Goal: Transaction & Acquisition: Purchase product/service

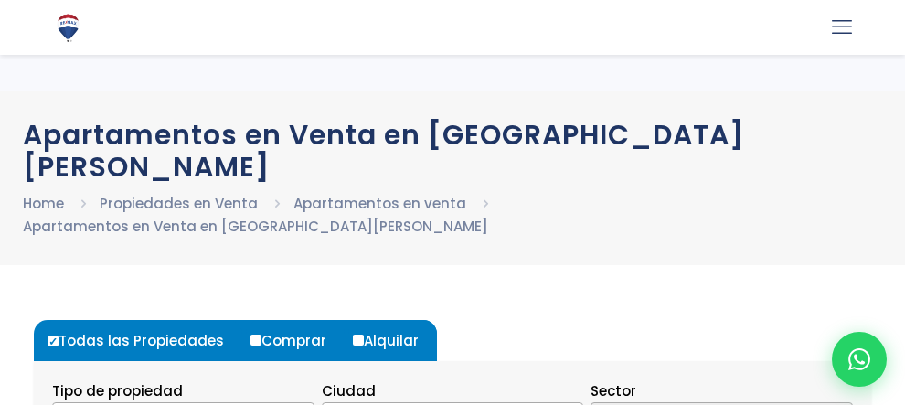
select select
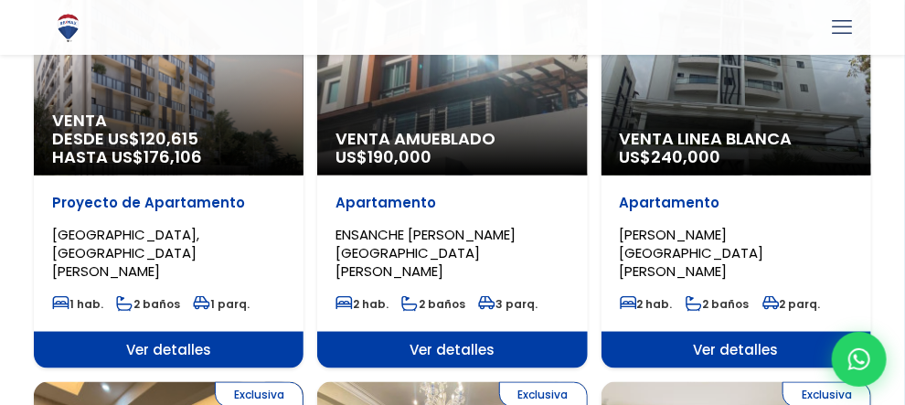
scroll to position [654, 0]
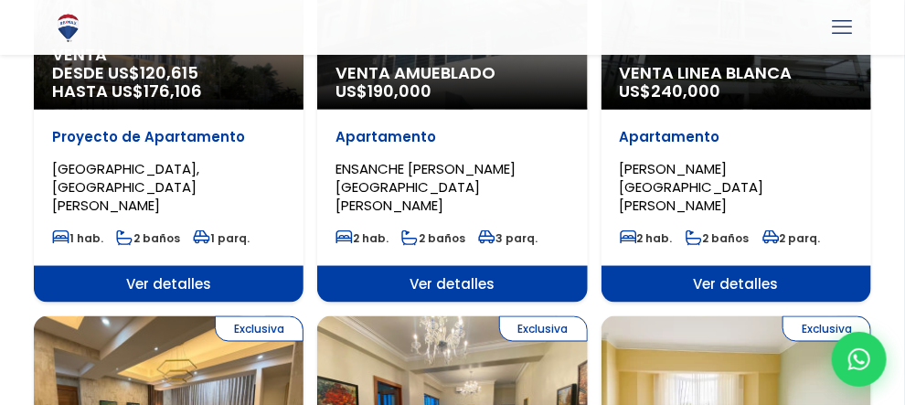
click at [0, 0] on label "1" at bounding box center [0, 0] width 0 height 0
click at [0, 0] on input "1" at bounding box center [0, 0] width 0 height 0
click at [0, 0] on label "1" at bounding box center [0, 0] width 0 height 0
click at [0, 0] on input "1" at bounding box center [0, 0] width 0 height 0
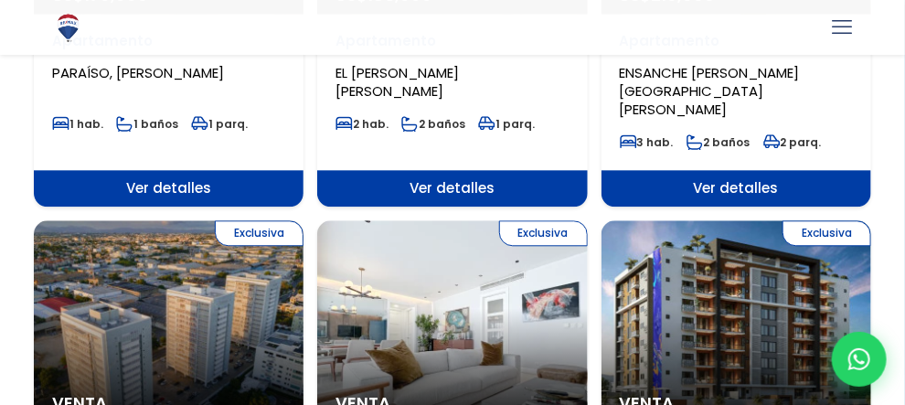
scroll to position [1179, 0]
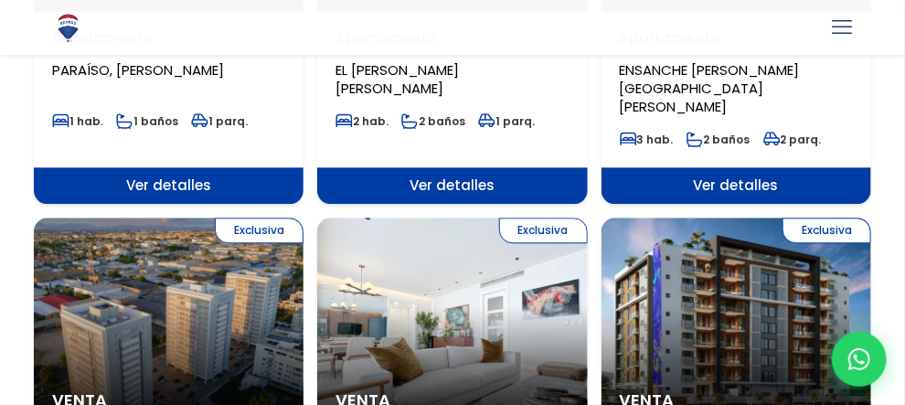
click at [0, 0] on button "Aplicar" at bounding box center [0, 0] width 0 height 0
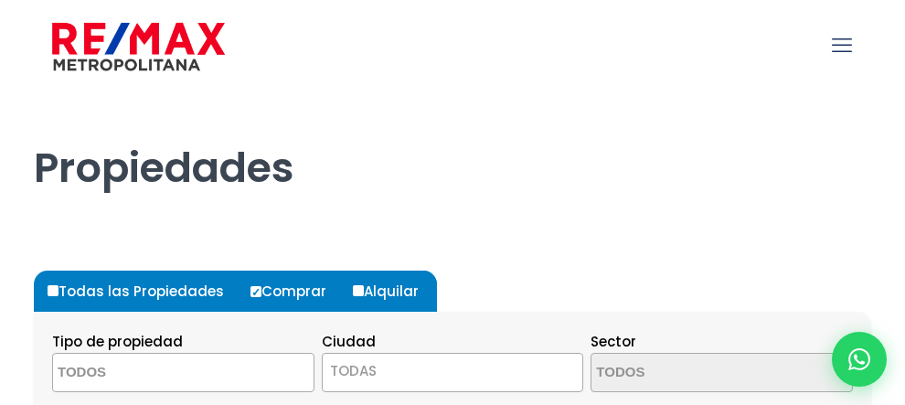
select select
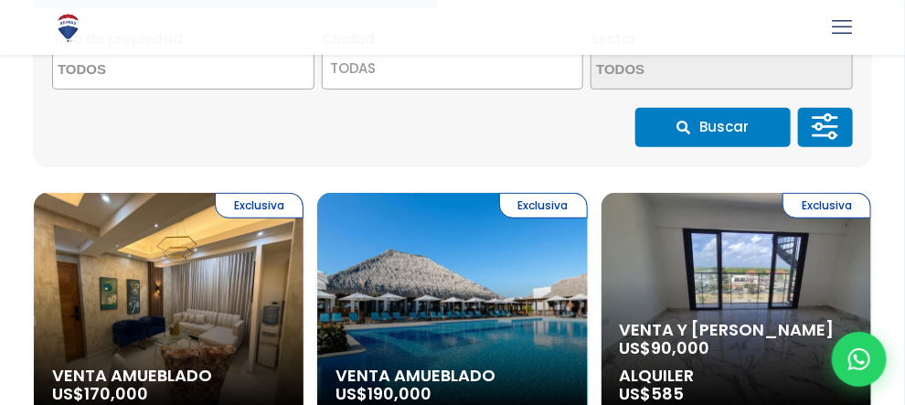
scroll to position [238, 0]
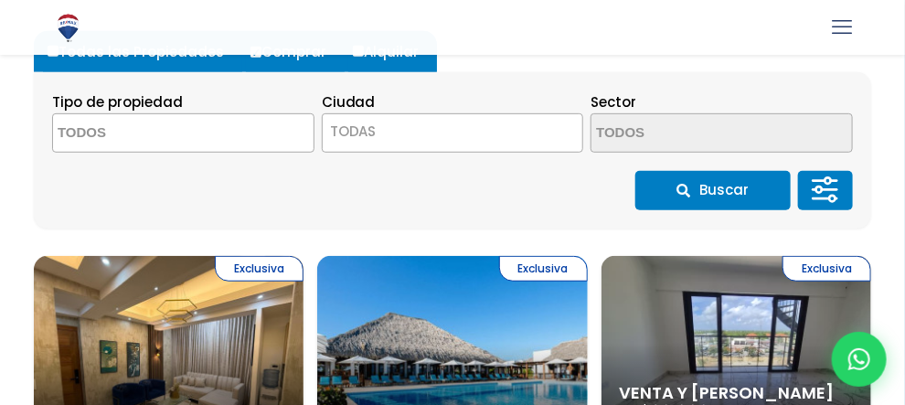
click at [0, 0] on textarea "Search" at bounding box center [0, 0] width 0 height 0
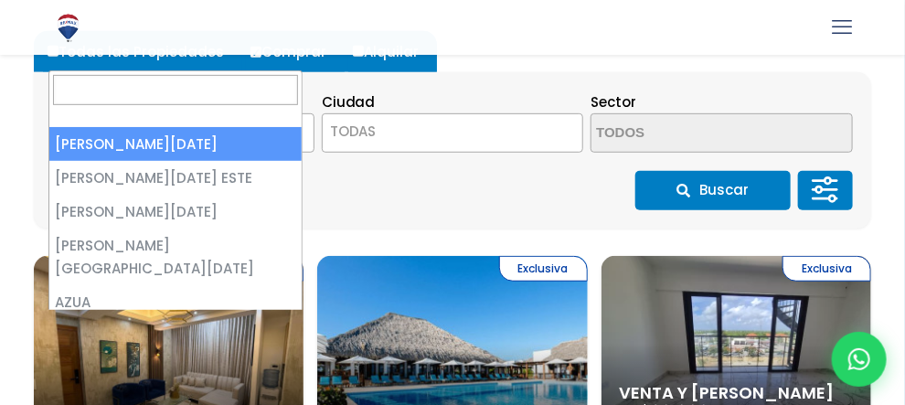
click at [0, 0] on span "TODAS" at bounding box center [0, 0] width 0 height 0
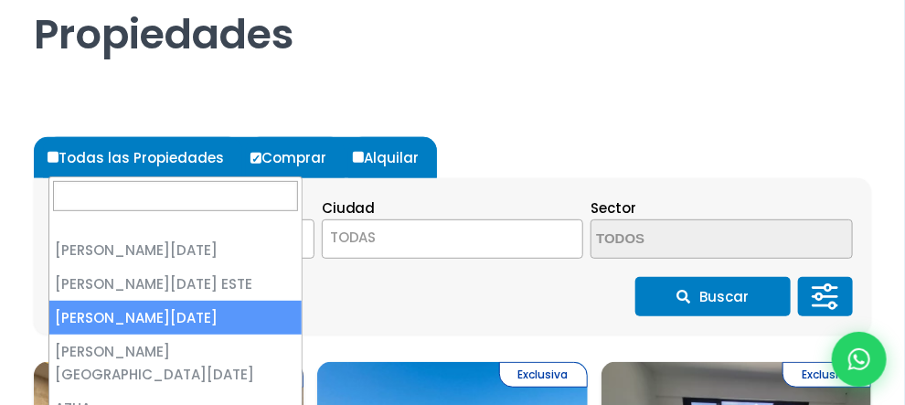
scroll to position [70, 0]
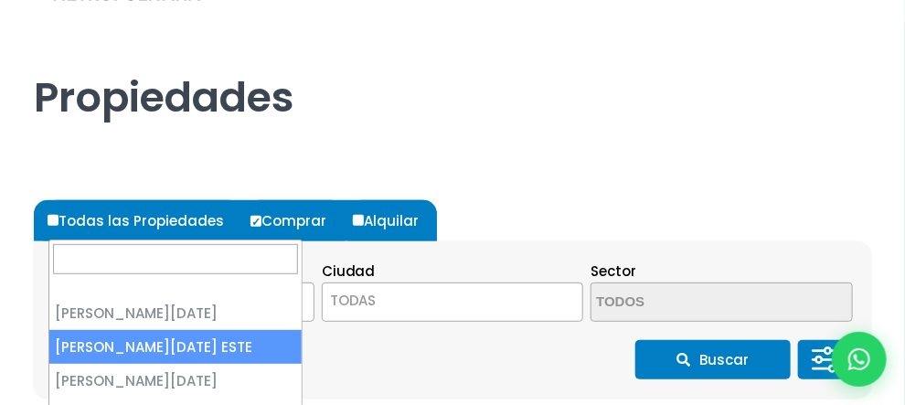
select select "148"
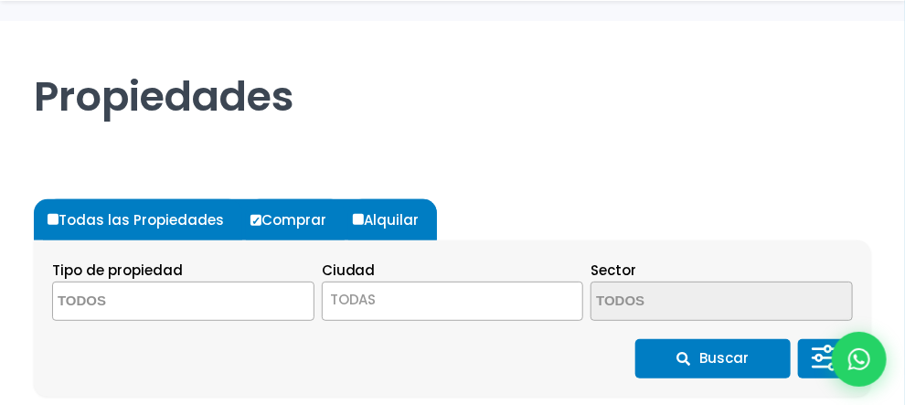
scroll to position [309, 0]
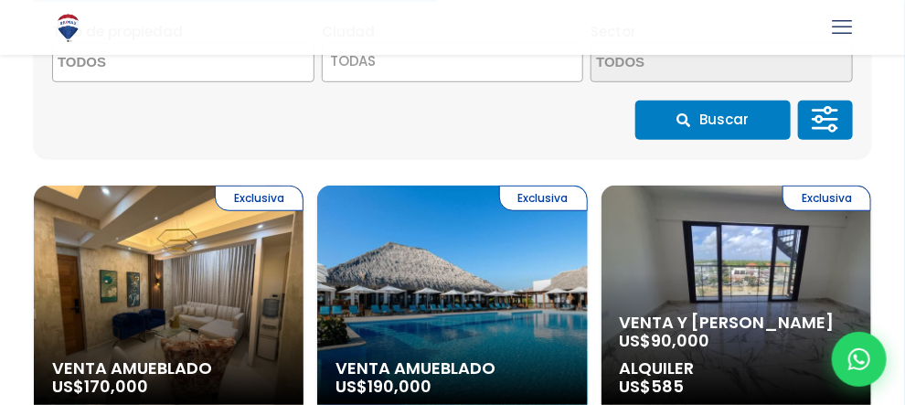
click at [0, 0] on span at bounding box center [0, 0] width 0 height 0
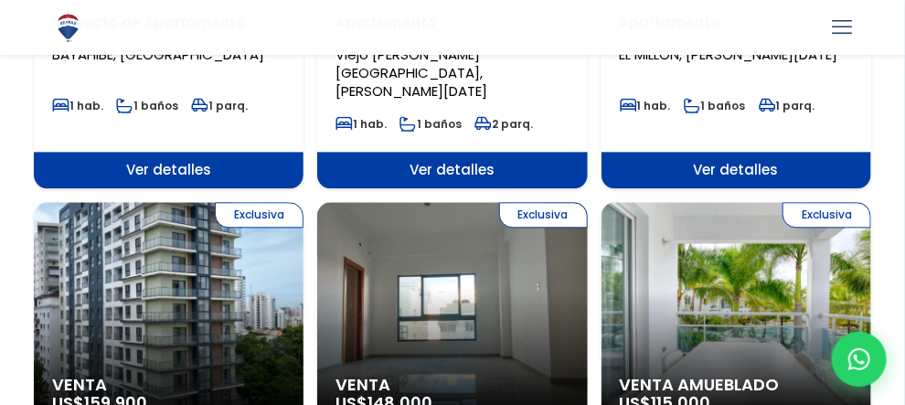
scroll to position [1152, 0]
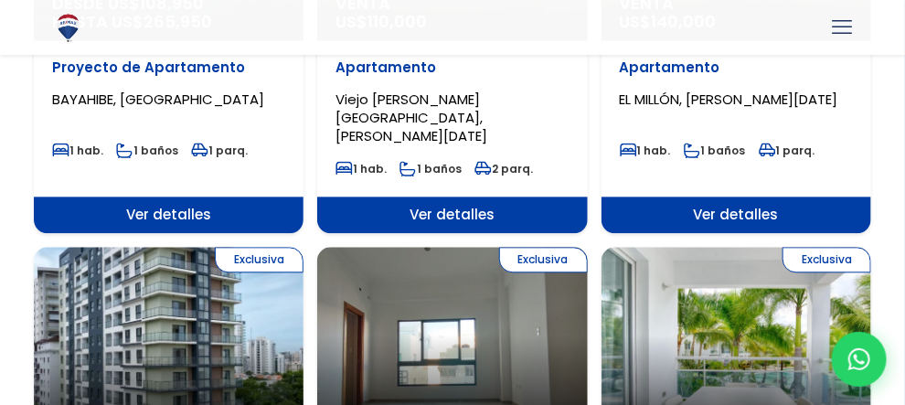
click at [0, 0] on form "Comprar Alquilar En construcción Construida Tipo de propiedad APARTAMENTO CASA …" at bounding box center [0, 0] width 0 height 0
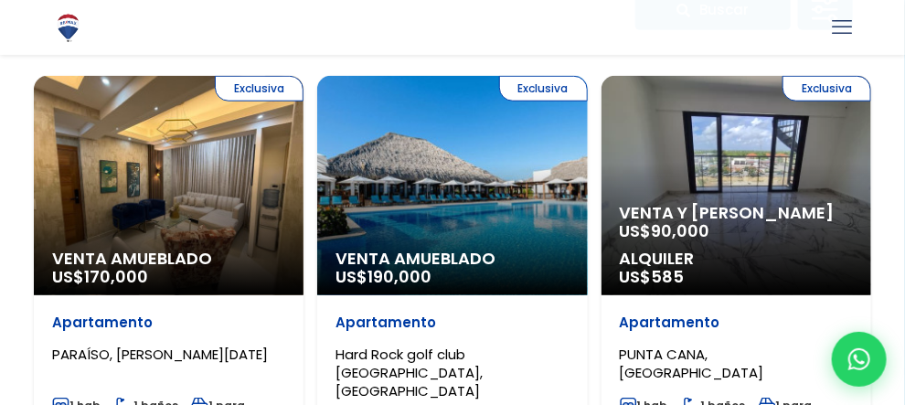
scroll to position [388, 0]
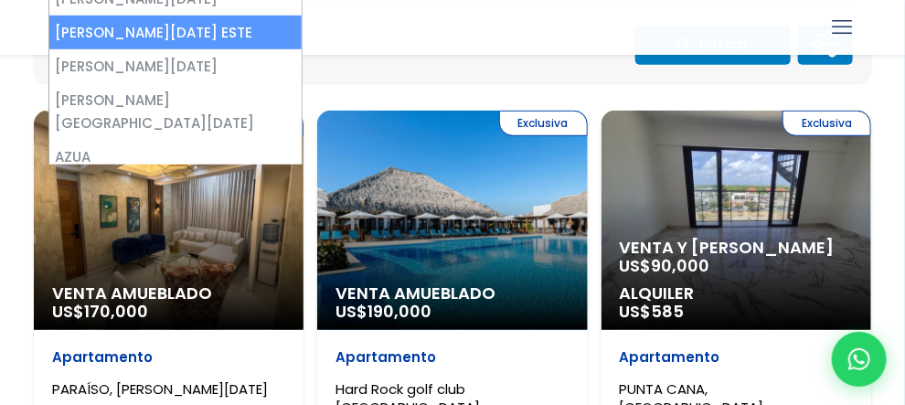
click at [0, 0] on span "[PERSON_NAME][DATE] ESTE" at bounding box center [0, 0] width 0 height 0
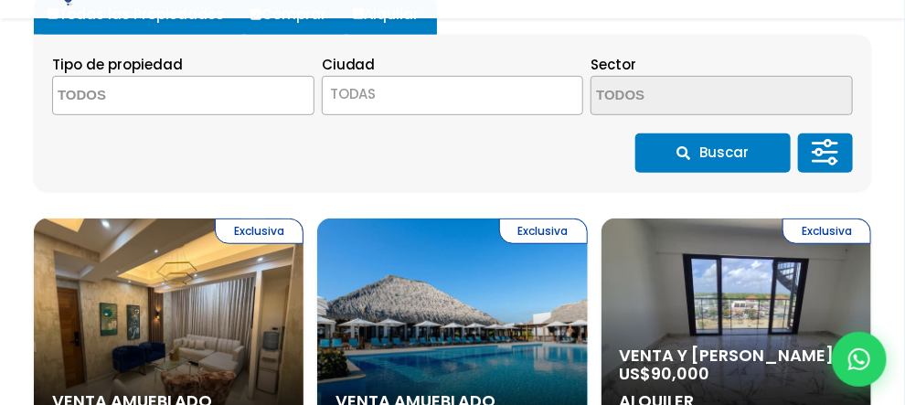
scroll to position [309, 0]
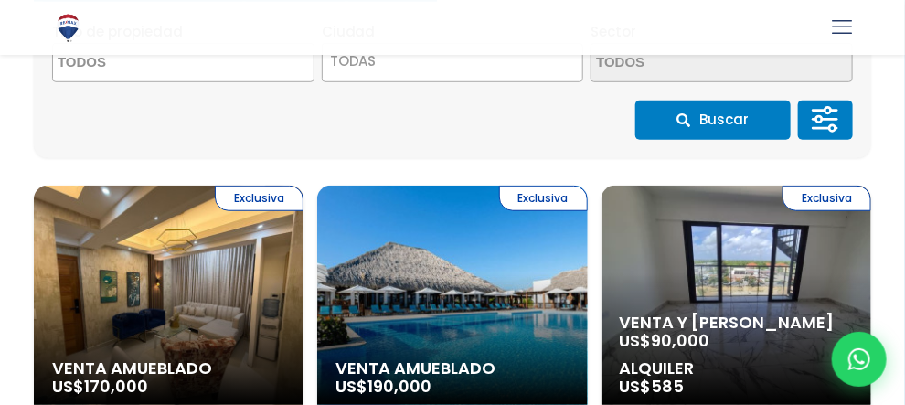
click at [0, 0] on span at bounding box center [0, 0] width 0 height 0
click at [0, 0] on span "Moneda" at bounding box center [0, 0] width 0 height 0
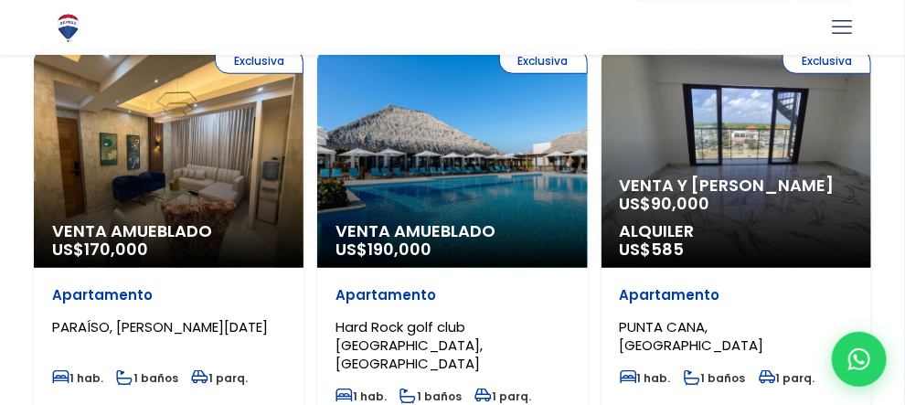
scroll to position [451, 0]
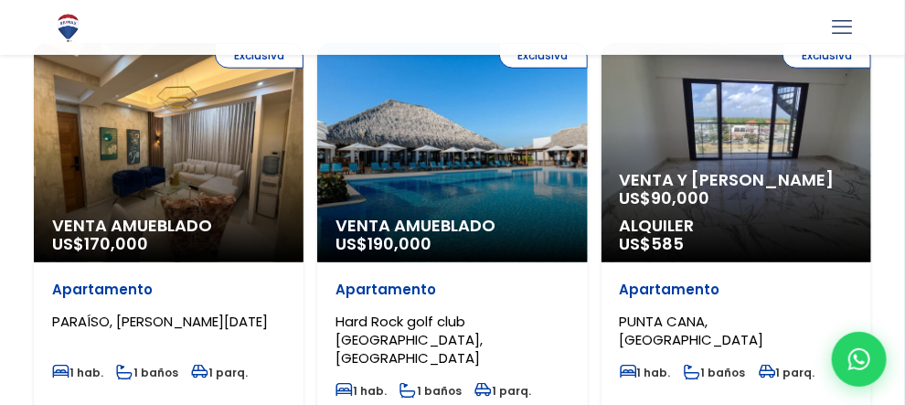
click at [0, 0] on input "DOP" at bounding box center [0, 0] width 0 height 0
radio input "true"
click at [0, 0] on input "text" at bounding box center [0, 0] width 0 height 0
click at [0, 0] on span at bounding box center [0, 0] width 0 height 0
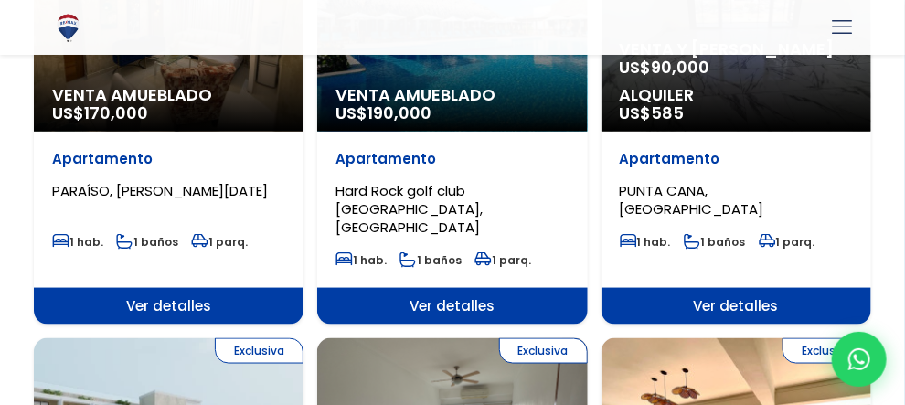
scroll to position [2855, 0]
type textarea "s"
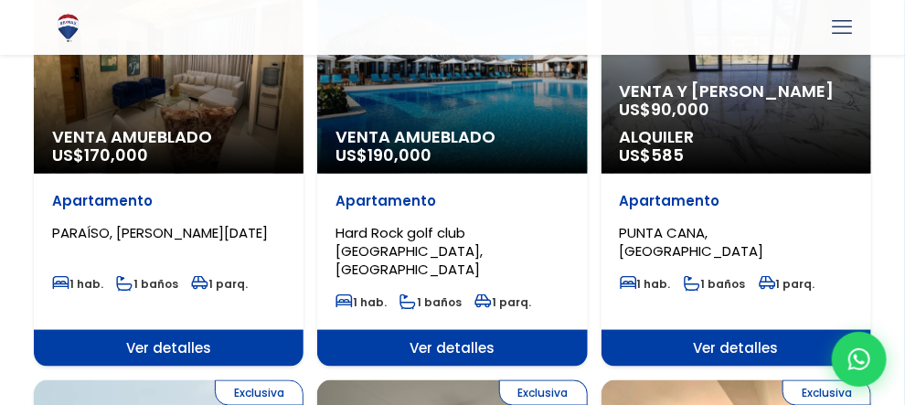
scroll to position [528, 0]
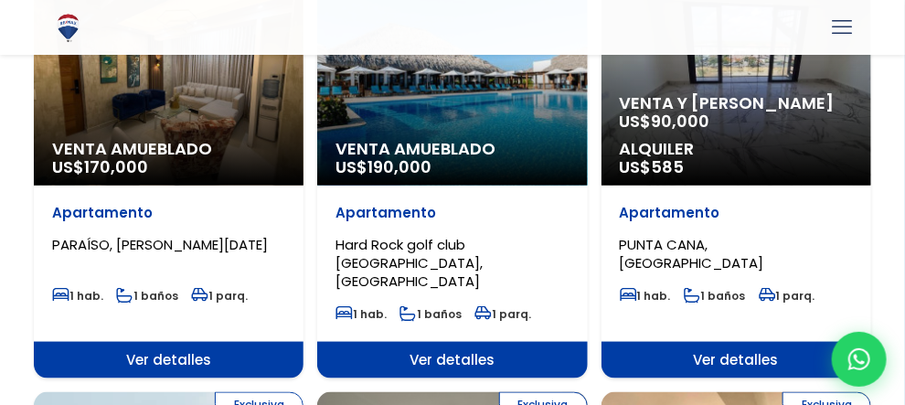
type textarea "c"
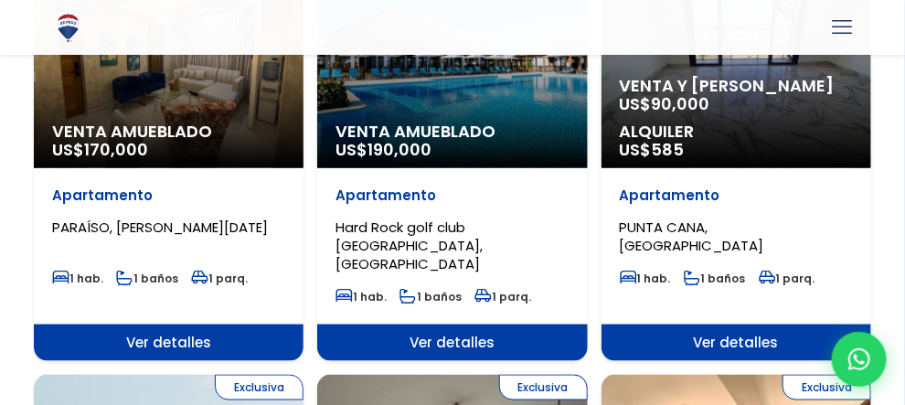
scroll to position [537, 0]
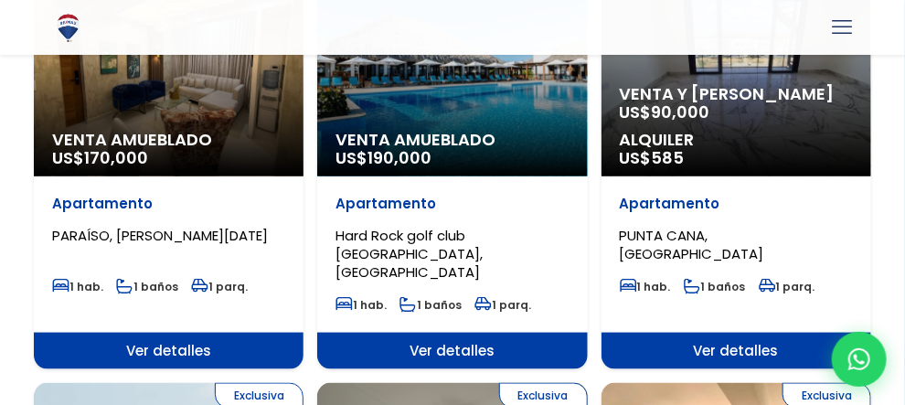
type textarea "jac"
click at [0, 0] on button "✕" at bounding box center [0, 0] width 0 height 0
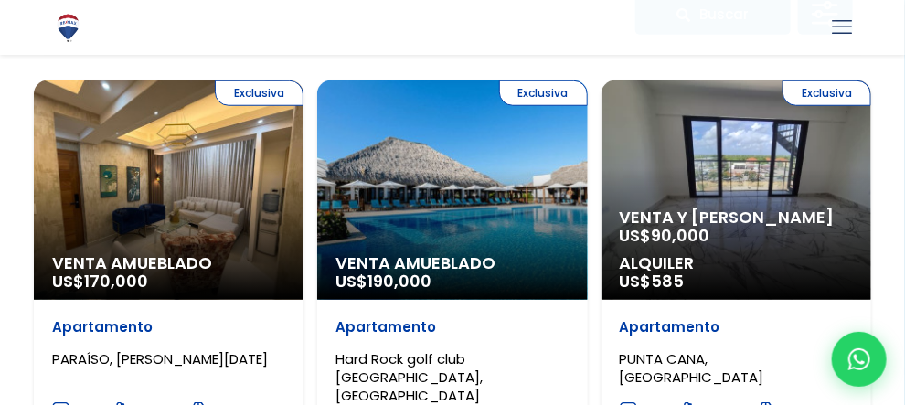
scroll to position [408, 0]
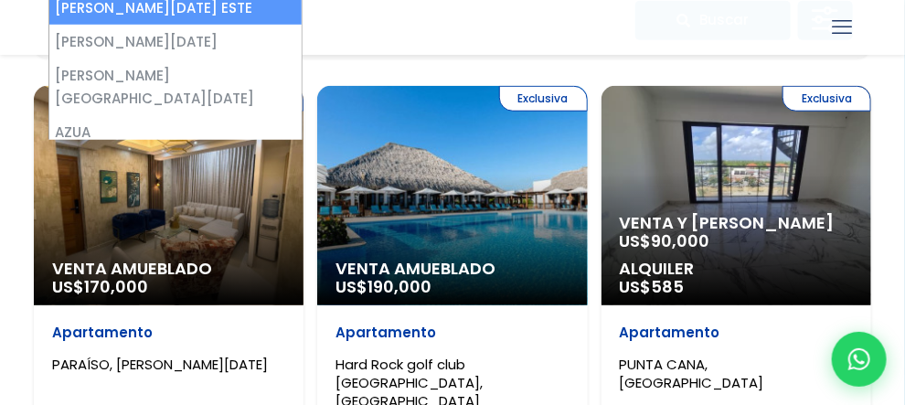
click at [0, 0] on span "[PERSON_NAME][DATE] ESTE" at bounding box center [0, 0] width 0 height 0
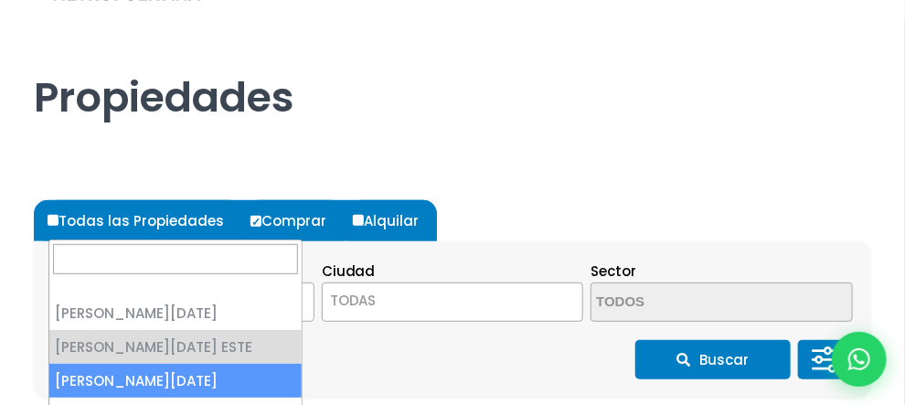
select select "149"
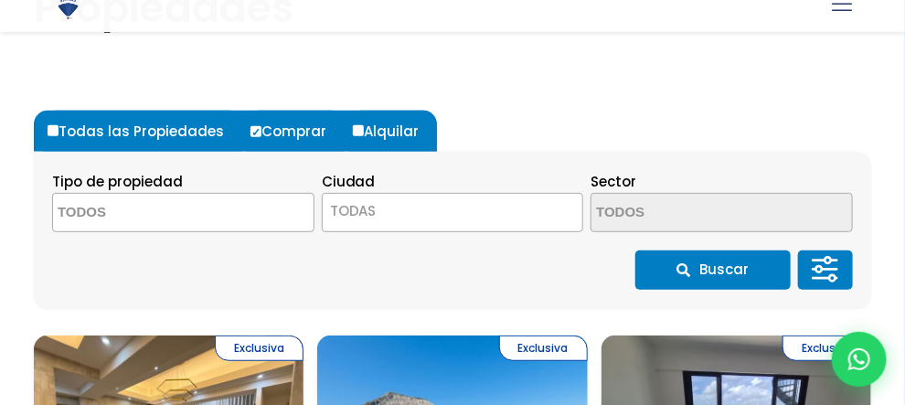
scroll to position [309, 0]
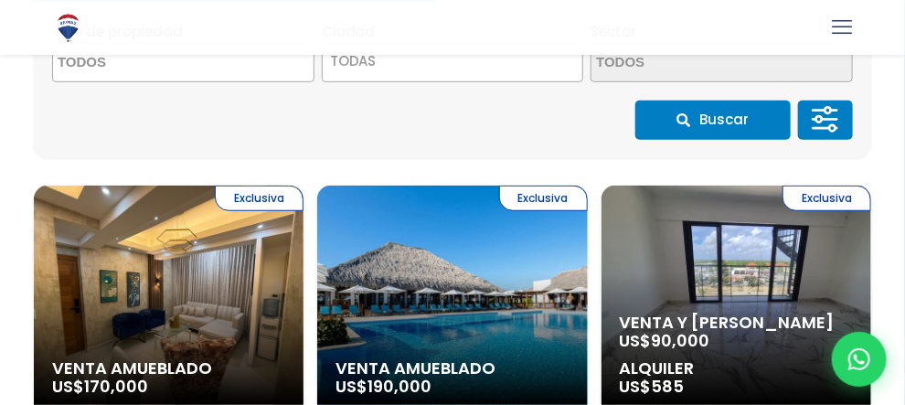
click at [0, 0] on span at bounding box center [0, 0] width 0 height 0
type textarea "k"
type textarea "l"
type textarea "j"
type textarea "A"
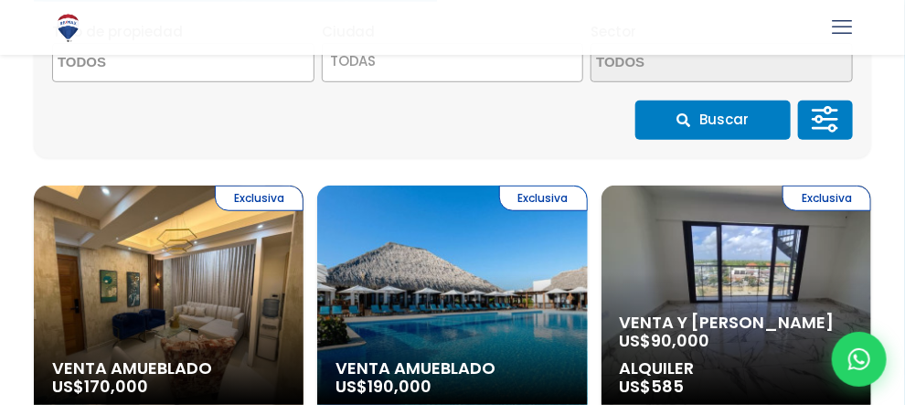
type textarea "j"
type textarea "v"
type textarea "m"
type textarea "urba"
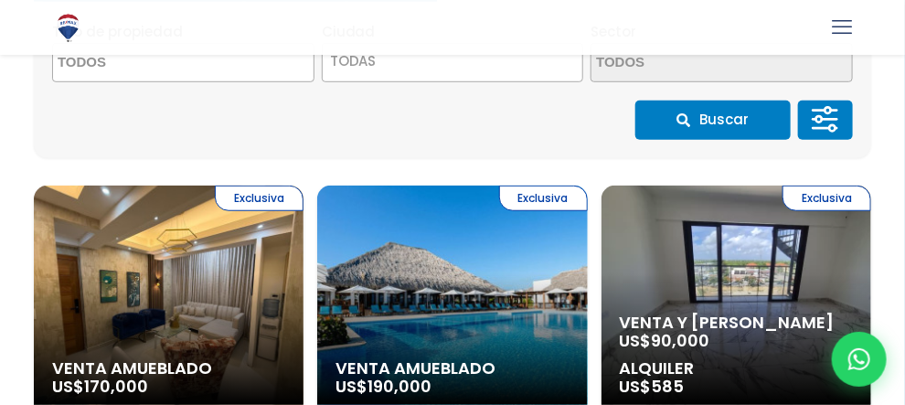
click at [0, 0] on li "URBANIZACIÓN COLINAS DEL OESTE" at bounding box center [0, 0] width 0 height 0
select select "13429"
click at [0, 0] on span "Moneda" at bounding box center [0, 0] width 0 height 0
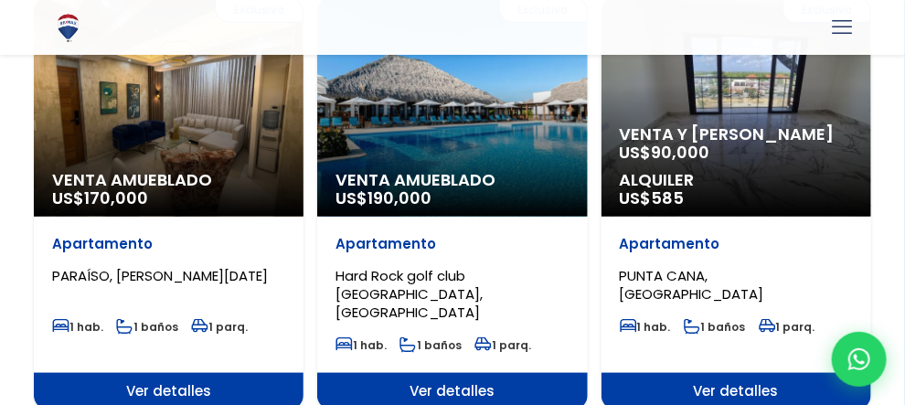
scroll to position [490, 0]
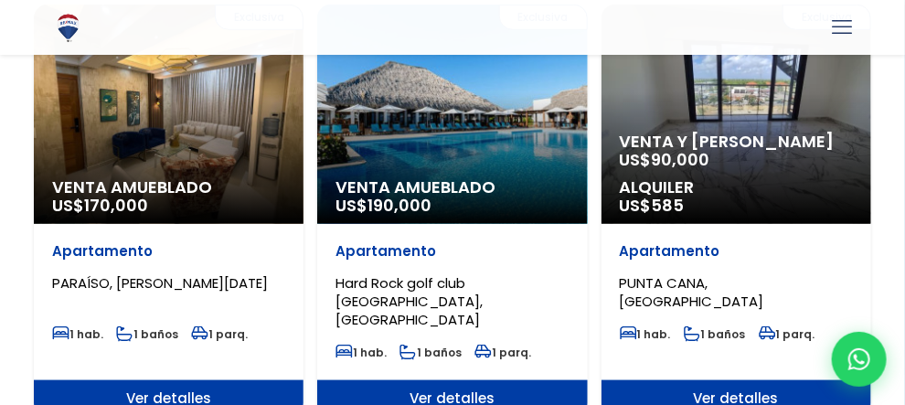
click at [0, 0] on span "×" at bounding box center [0, 0] width 0 height 0
select select
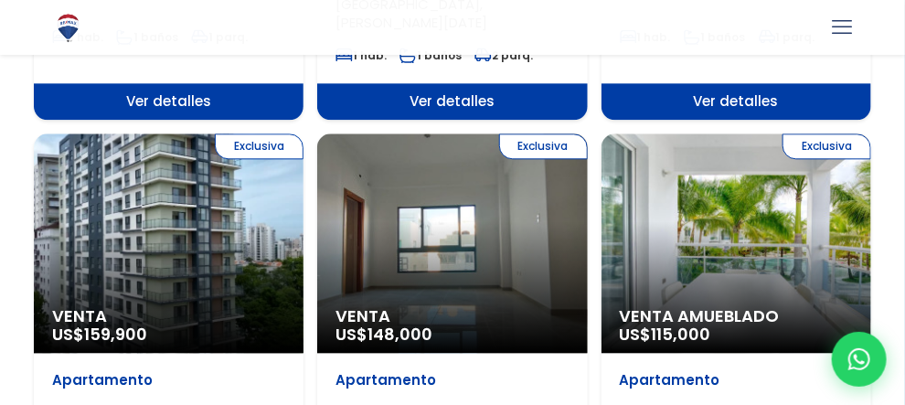
scroll to position [1212, 0]
click at [0, 0] on button "Aplicar" at bounding box center [0, 0] width 0 height 0
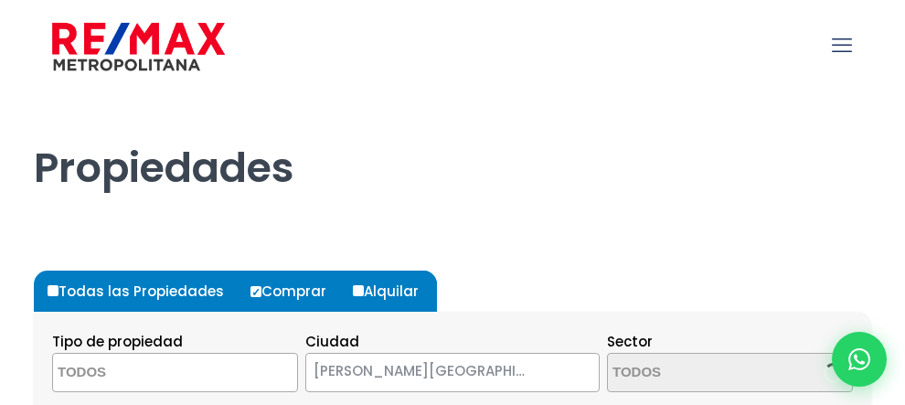
select select
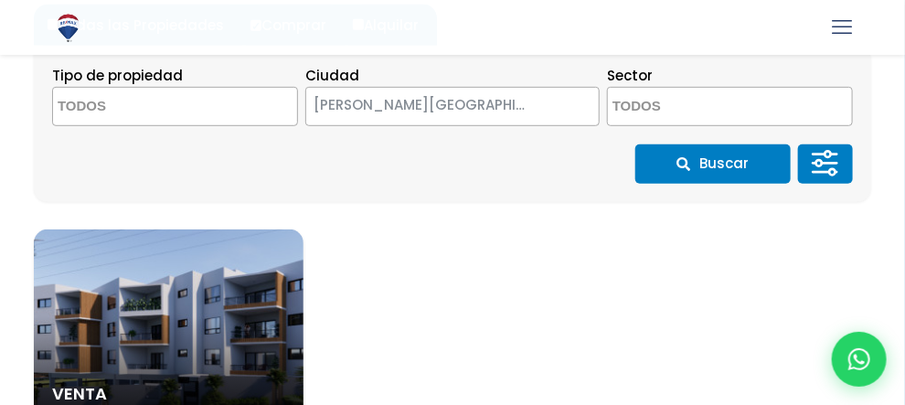
scroll to position [268, 0]
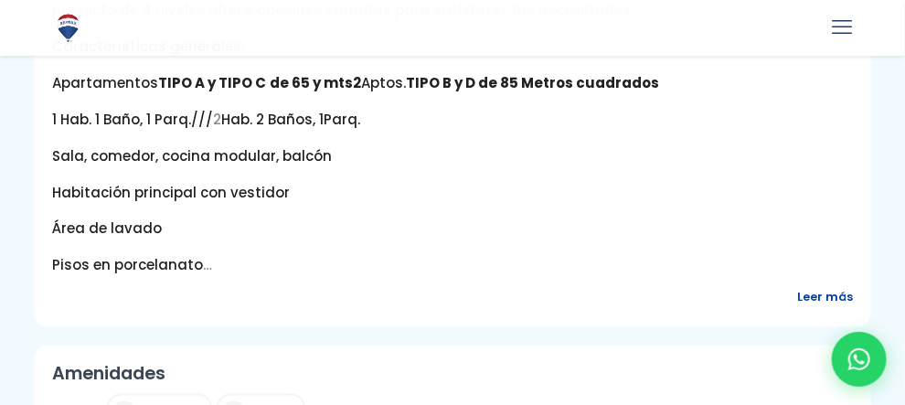
drag, startPoint x: 916, startPoint y: 41, endPoint x: 875, endPoint y: 150, distance: 116.2
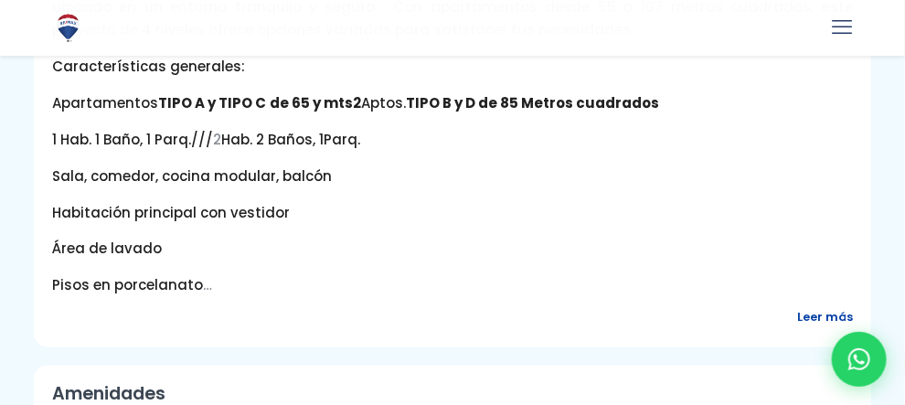
click at [797, 306] on span "Leer más" at bounding box center [825, 317] width 56 height 23
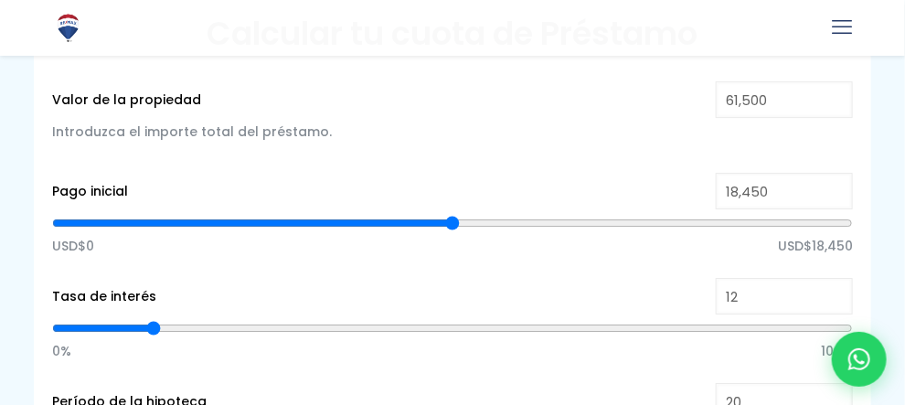
type input "11"
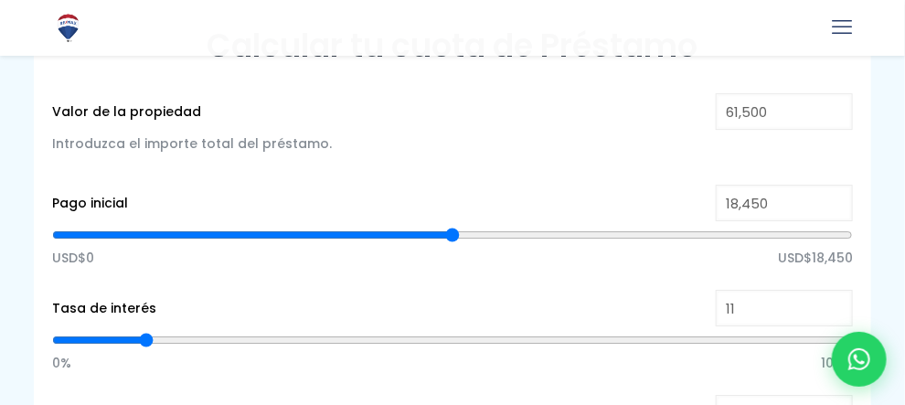
type input "11"
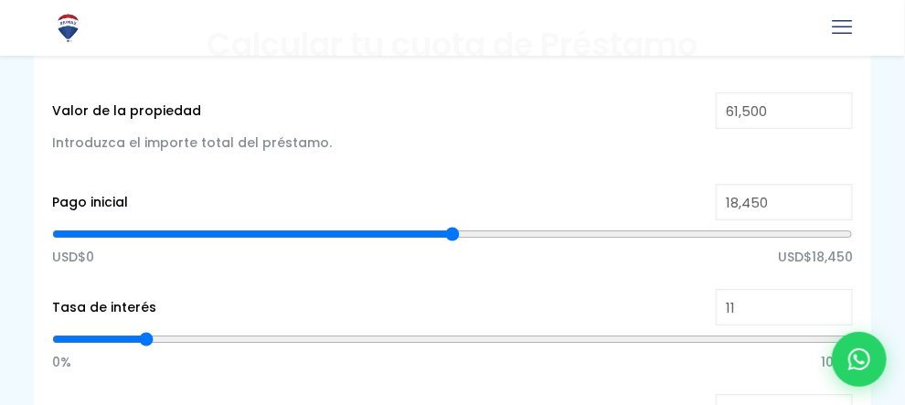
type input "29,713"
type input "29713"
type input "31,320"
type input "31320"
type input "31,658"
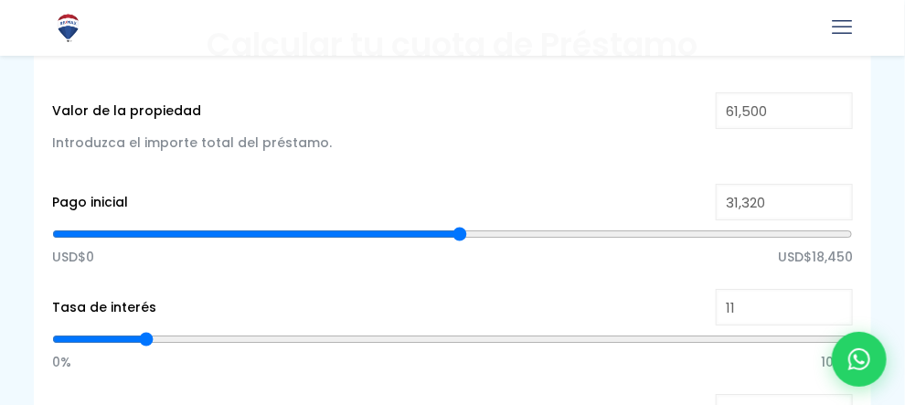
type input "31658"
type input "32,334"
type input "32334"
type input "32,926"
type input "32926"
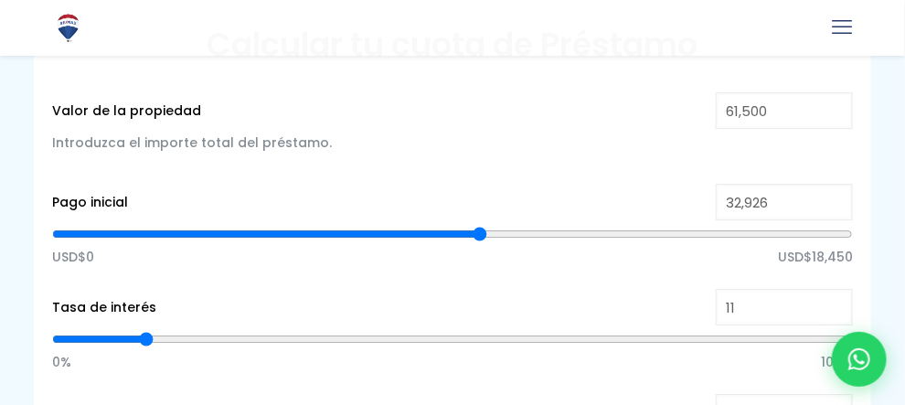
type input "33,603"
type input "33603"
type input "33,940"
type input "33940"
type input "34,701"
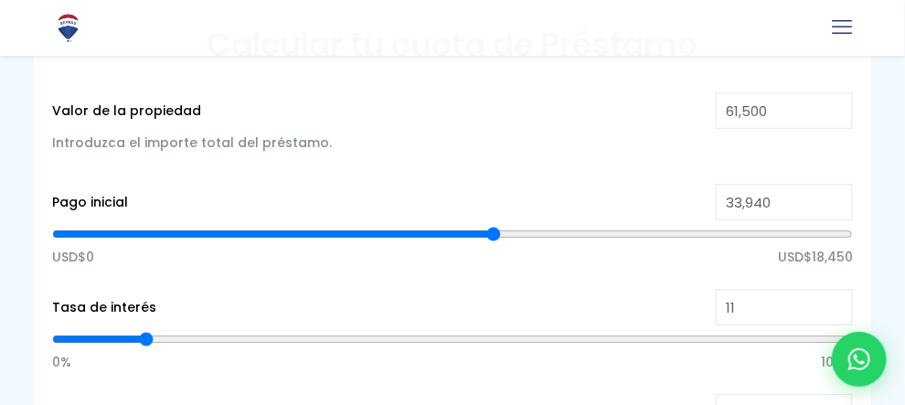
type input "34701"
type input "35,886"
type input "35886"
type input "37,324"
type input "37324"
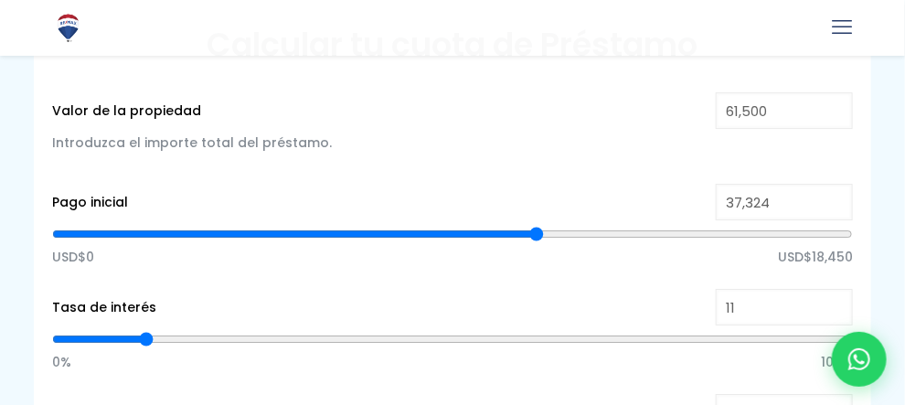
type input "38,677"
type input "38677"
type input "39,354"
type input "39354"
type input "40,453"
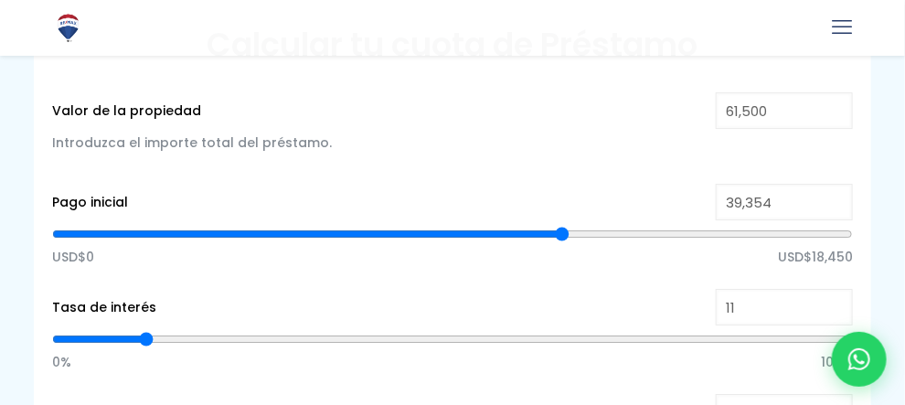
type input "40453"
type input "41,468"
type input "41468"
type input "42,652"
type input "42652"
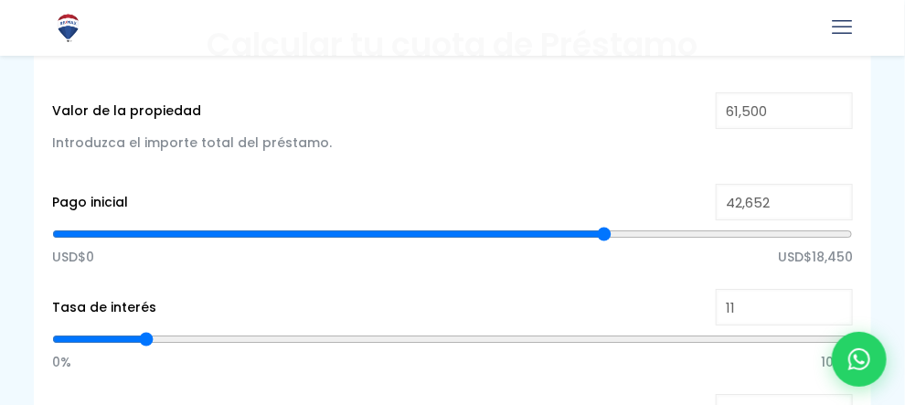
type input "43,160"
type input "43160"
type input "44,428"
type input "44428"
type input "45,359"
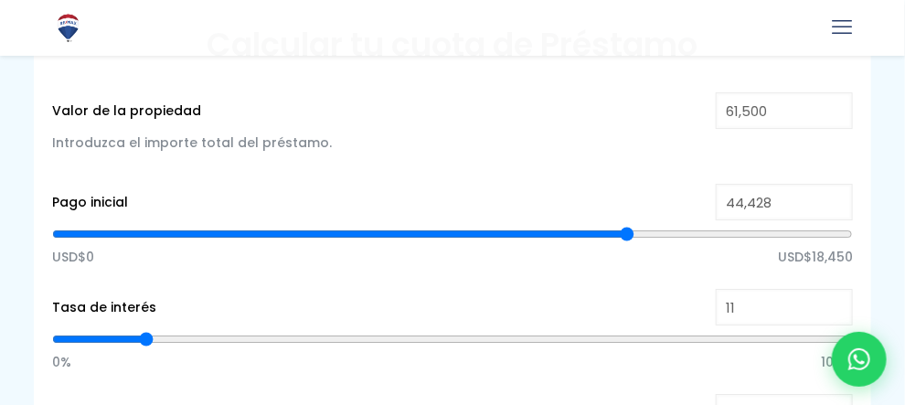
type input "45359"
type input "46,458"
type input "46458"
type input "47,642"
type input "47642"
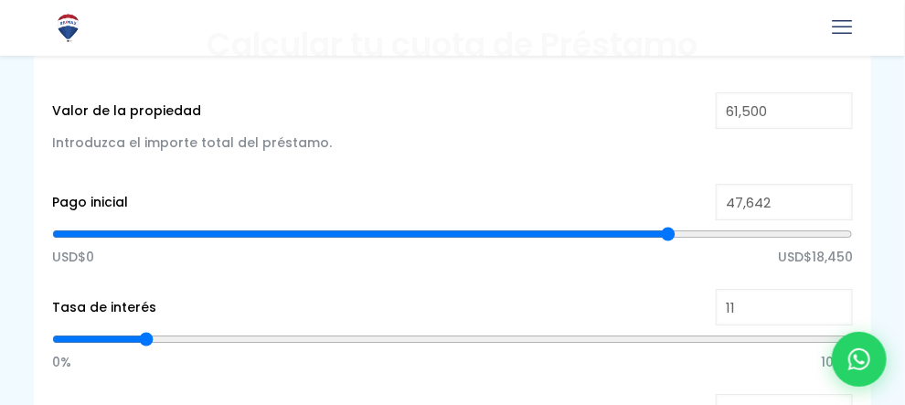
type input "48,741"
type input "48741"
type input "50,433"
type input "50433"
type input "51,532"
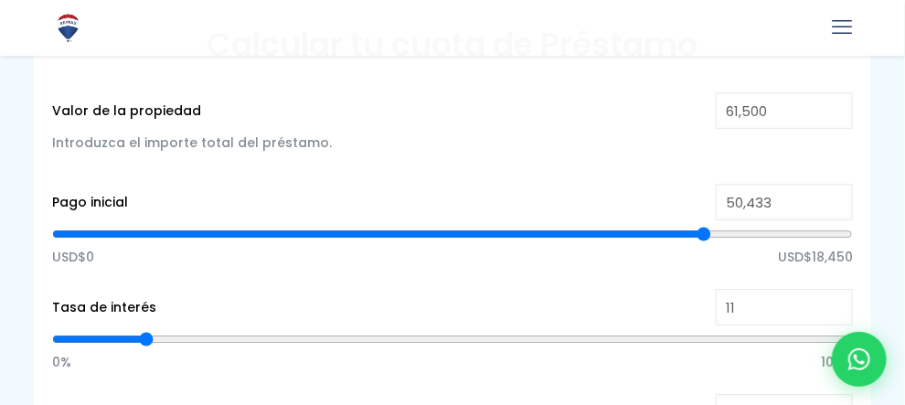
type input "51532"
type input "52,123"
type input "52123"
type input "53,308"
type input "53308"
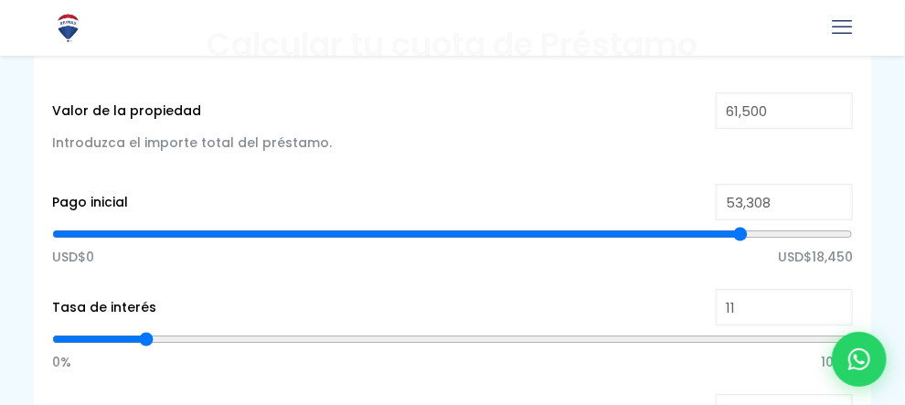
type input "54,831"
type input "54831"
type input "56,099"
type input "56099"
type input "56,776"
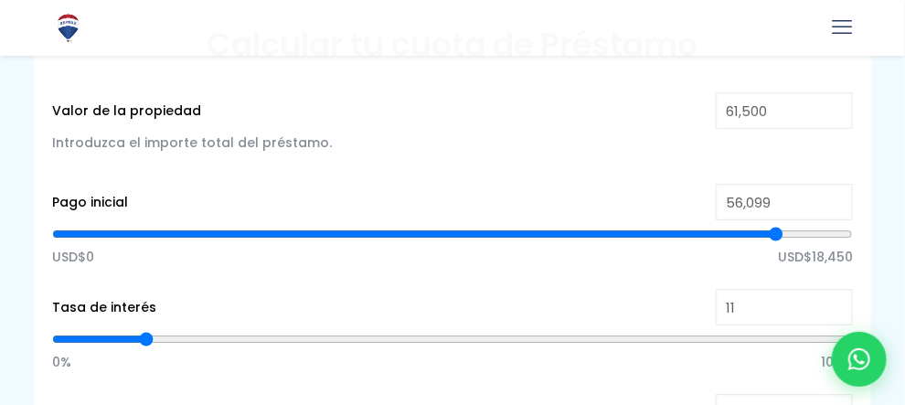
type input "56776"
type input "58,214"
type input "58214"
type input "59,905"
type input "59905"
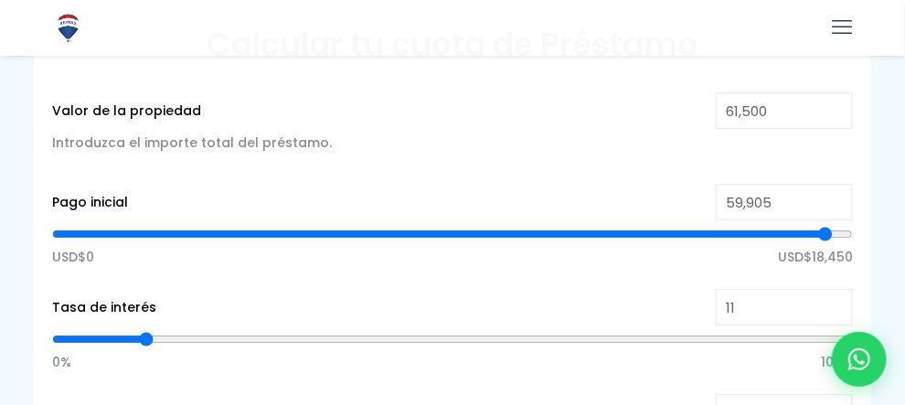
type input "61,258"
type input "61258"
type input "61,500"
type input "61500"
type input "59,990"
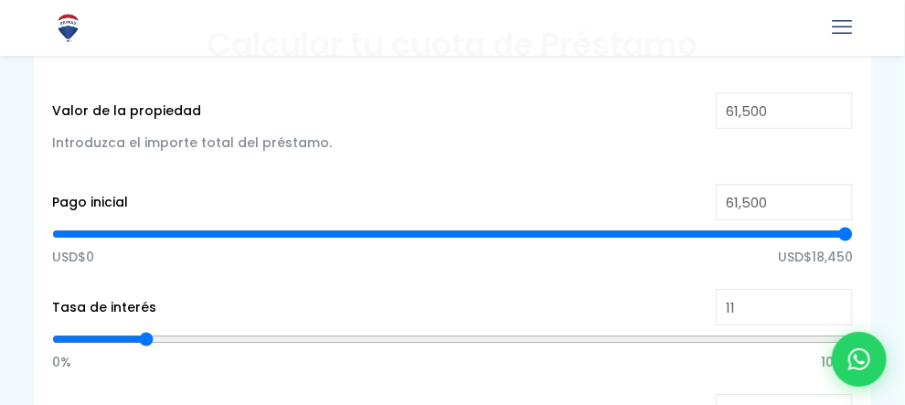
type input "59990"
type input "59,736"
type input "59736"
type input "59,396"
type input "59396"
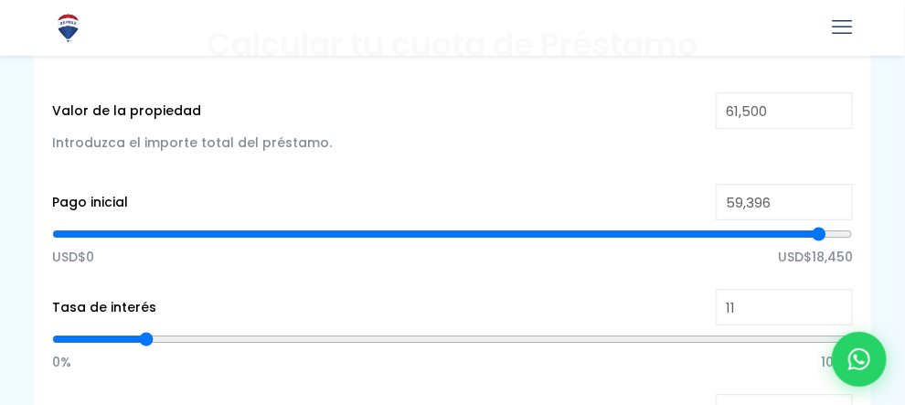
type input "58,975"
type input "58975"
type input "58,552"
type input "58552"
type input "58,043"
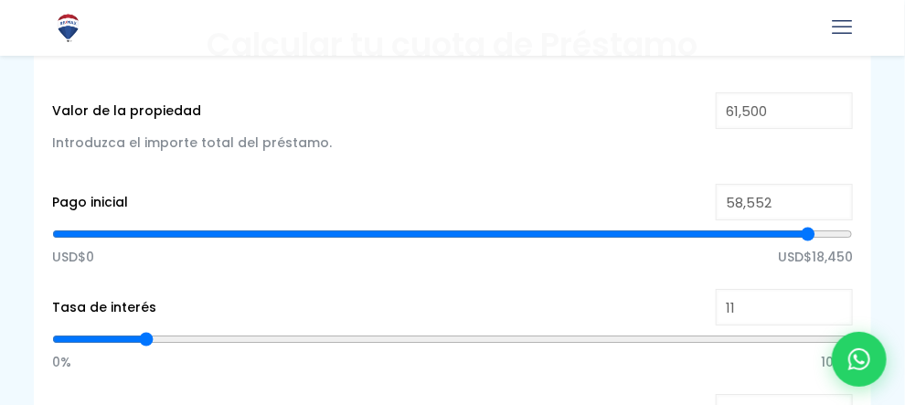
type input "58043"
type input "57,791"
type input "57791"
type input "57,283"
type input "57283"
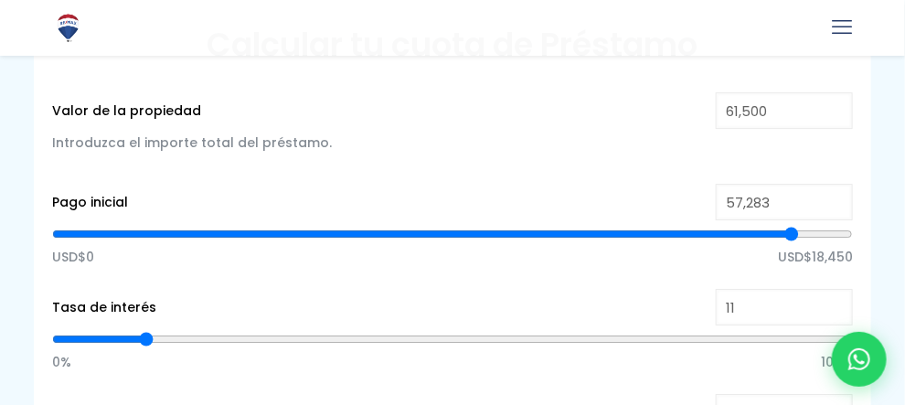
type input "57,030"
type input "57030"
type input "56,184"
type input "56184"
type input "55,846"
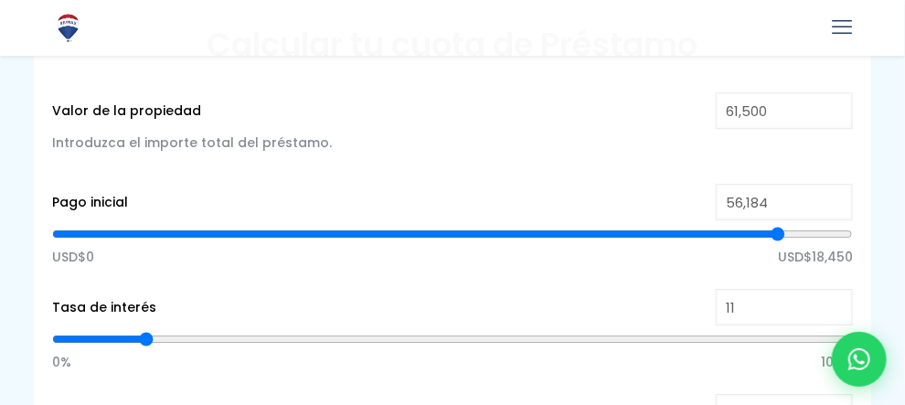
type input "55846"
type input "55,338"
type input "55338"
type input "54,746"
type input "54746"
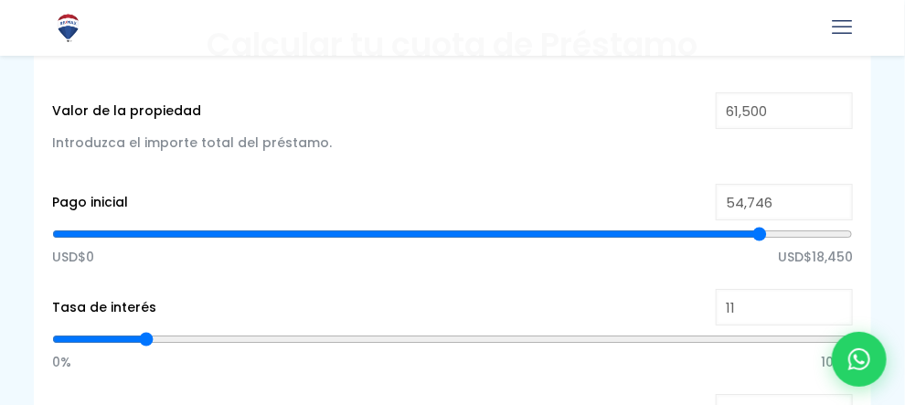
type input "54,154"
type input "54154"
type input "53,900"
type input "53900"
type input "53,393"
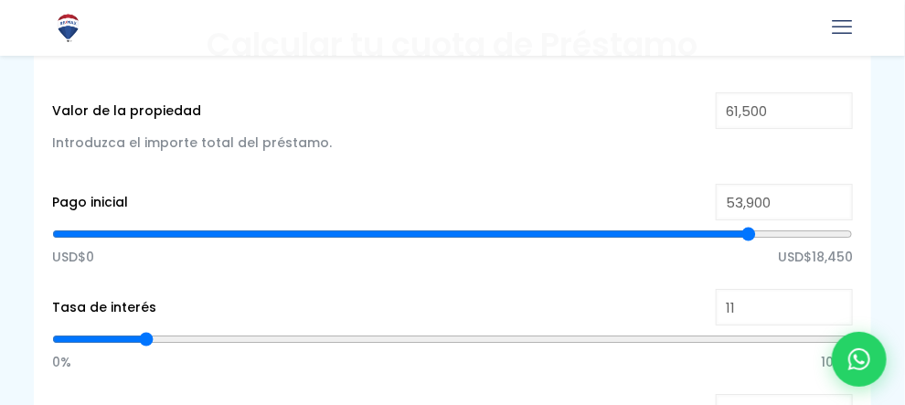
type input "53393"
type input "52,801"
type input "52801"
type input "52,292"
type input "52292"
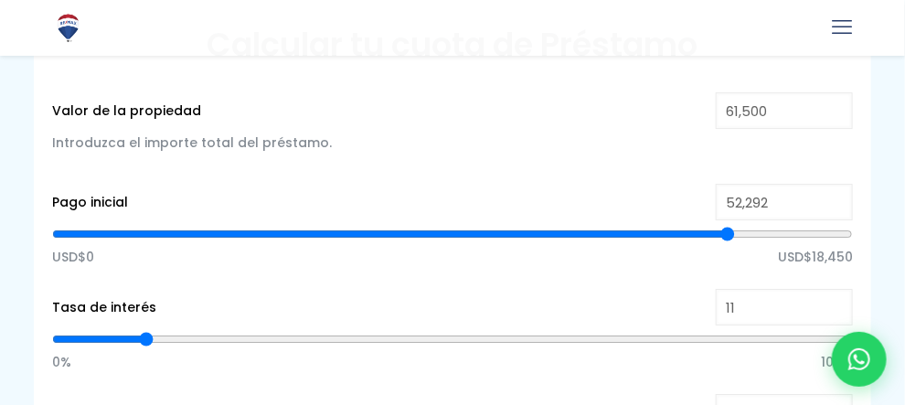
type input "51,701"
type input "51701"
type input "51,363"
type input "51363"
type input "50,771"
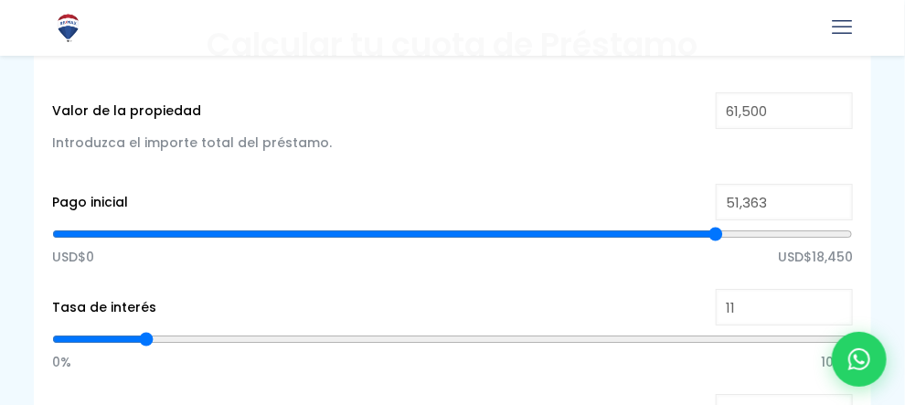
type input "50771"
type input "50,095"
type input "50095"
type input "49,841"
type input "49841"
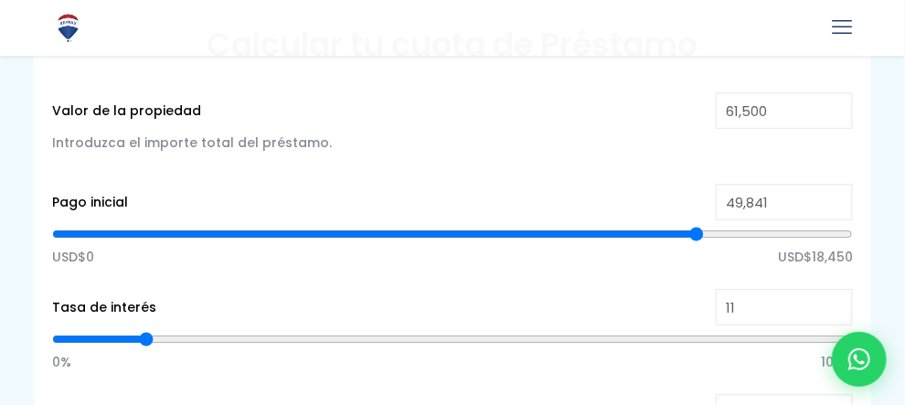
type input "49,164"
type input "49164"
type input "48,149"
type input "48149"
type input "47,727"
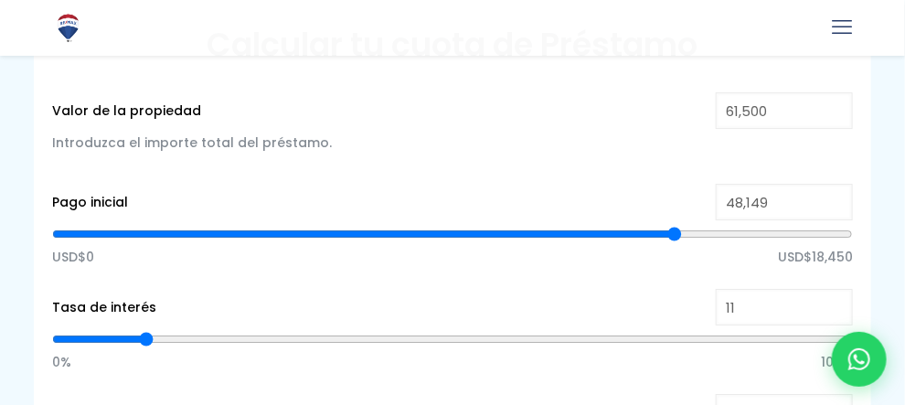
type input "47727"
type input "47,050"
type input "47050"
type input "46,373"
type input "46373"
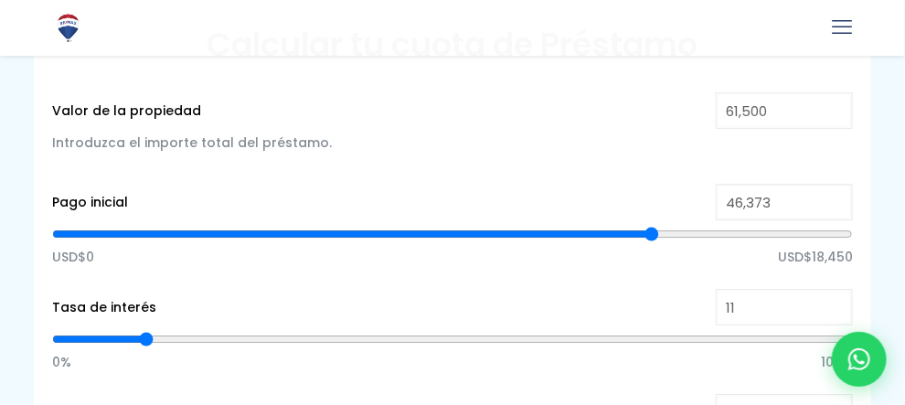
type input "46,035"
type input "46035"
type input "44,936"
type input "44936"
type input "44,597"
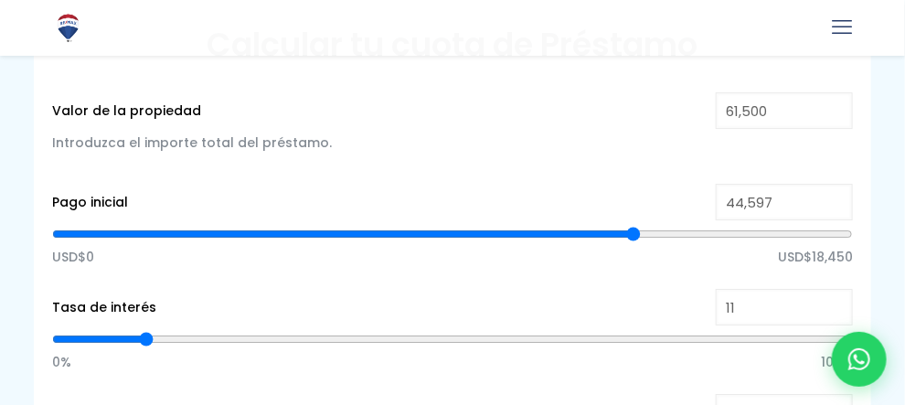
type input "44597"
type input "43,836"
type input "43836"
type input "43,498"
type input "43498"
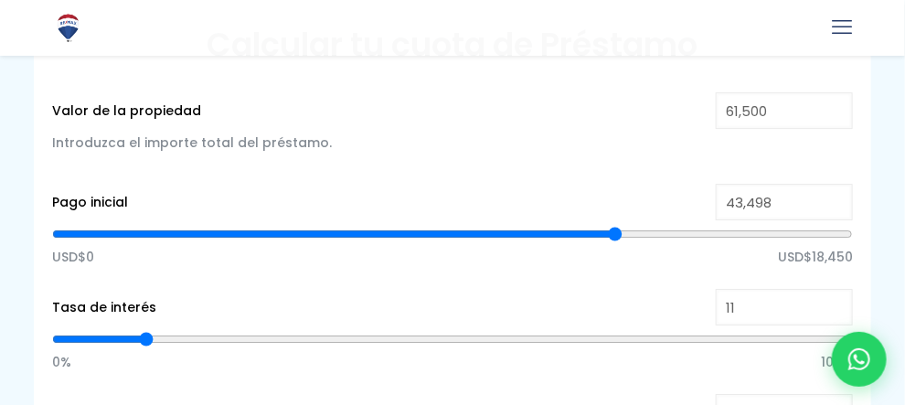
type input "42,737"
type input "42737"
type input "41,891"
type input "41891"
type input "40,961"
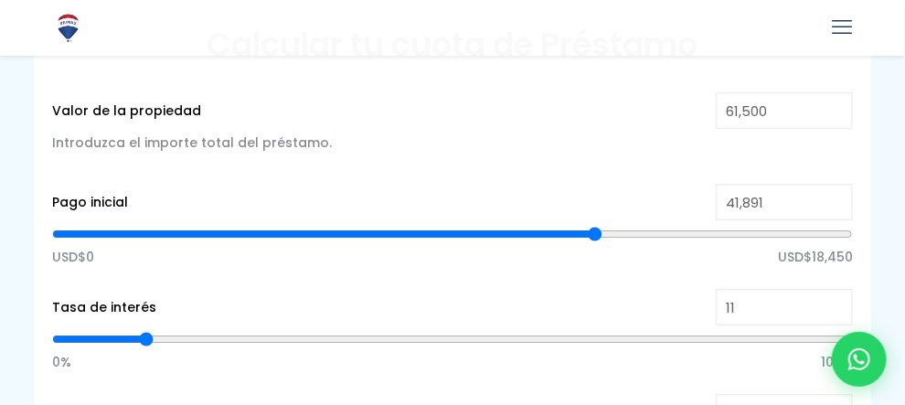
type input "40961"
type input "40,115"
type input "40115"
type input "39,269"
type input "39269"
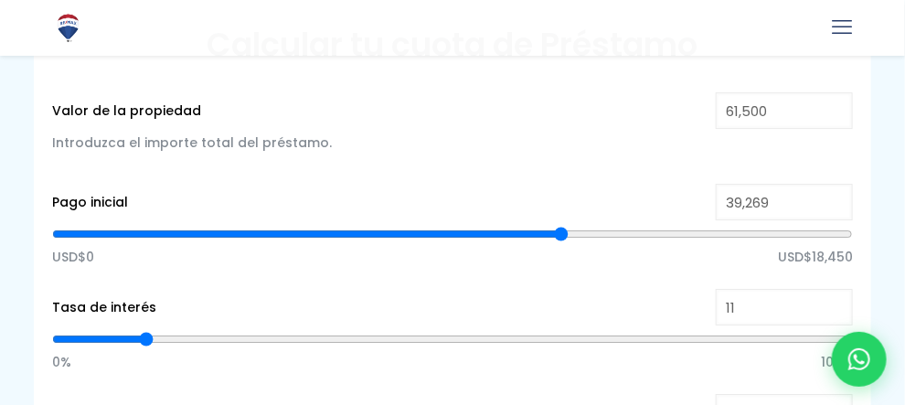
type input "38,931"
type input "38931"
type input "38,085"
type input "38085"
type input "37,409"
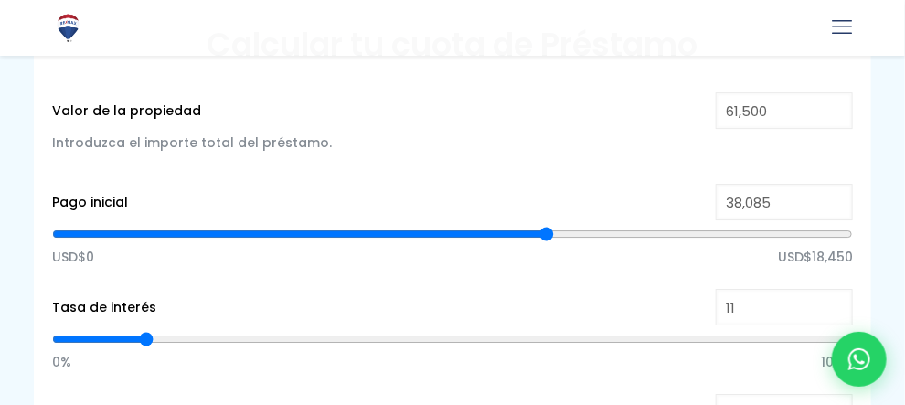
type input "37409"
type input "36,648"
type input "36648"
type input "36,309"
type input "36309"
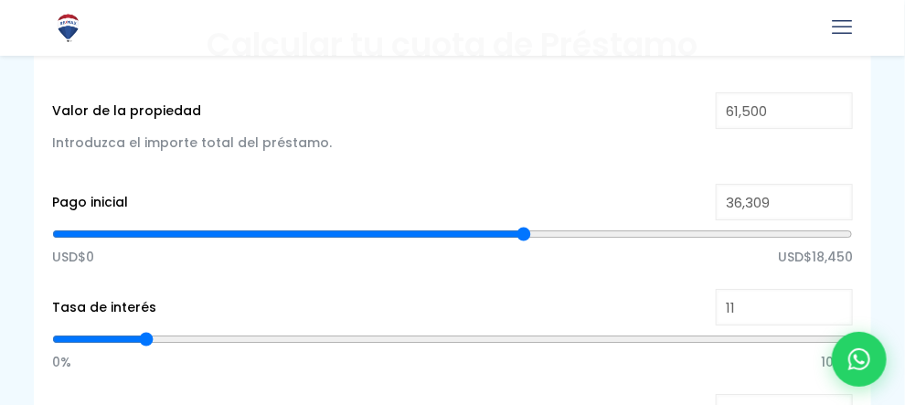
type input "35,717"
type input "35717"
type input "35,041"
type input "35041"
type input "34,617"
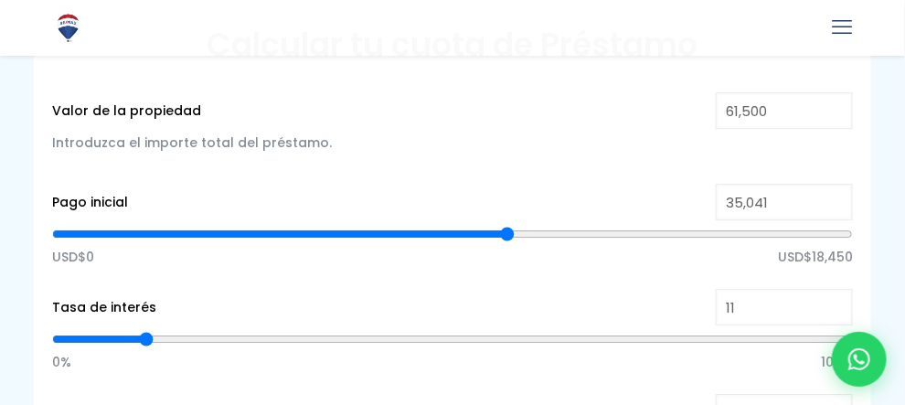
type input "34617"
type input "34,110"
type input "34110"
type input "33,434"
type input "33434"
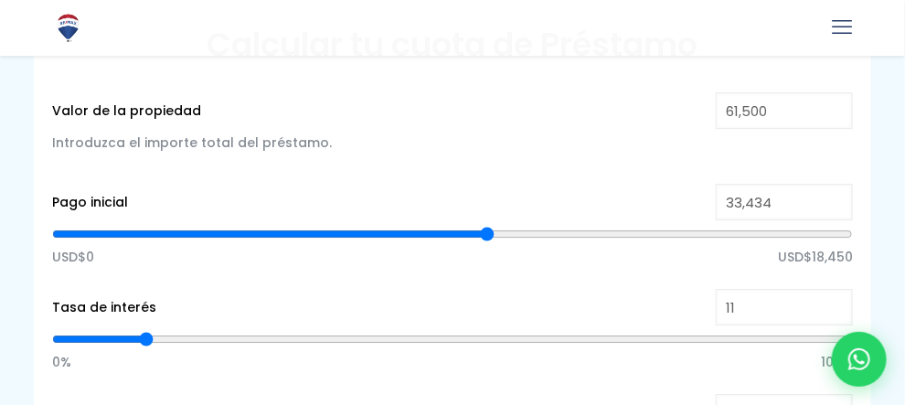
type input "32,757"
type input "32757"
type input "32,081"
type input "32081"
type input "31,658"
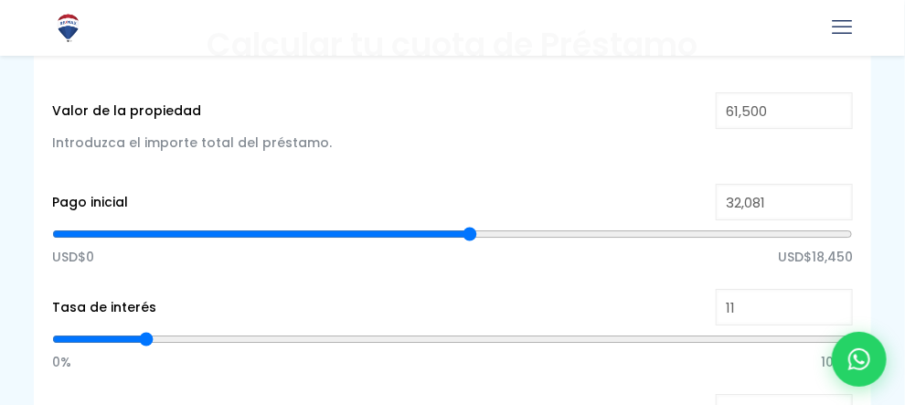
type input "31658"
type input "30,980"
type input "30980"
type input "30,303"
type input "30303"
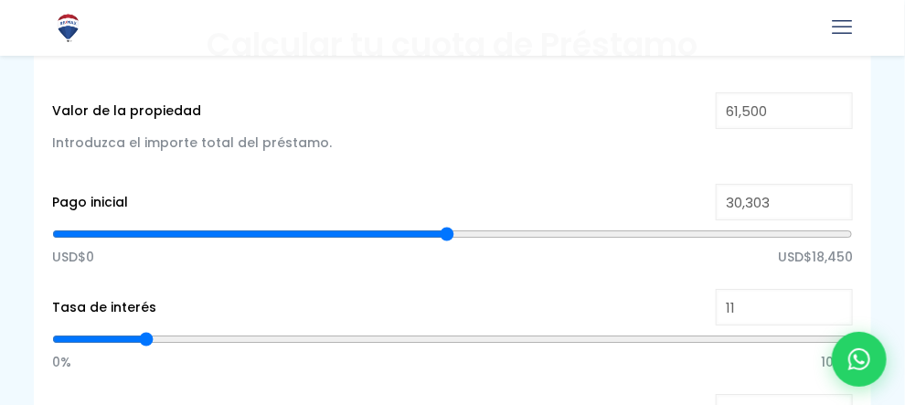
type input "29,966"
type input "29966"
type input "29,374"
type input "29374"
type input "28,866"
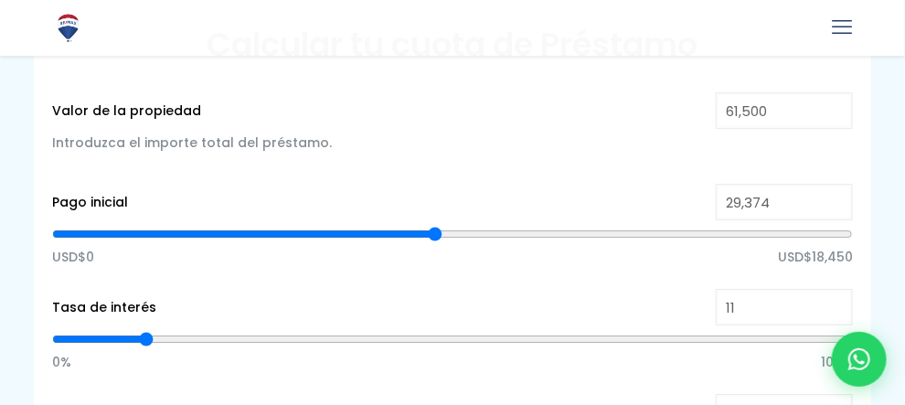
type input "28866"
type input "28,275"
type input "28275"
type input "27,768"
type input "27768"
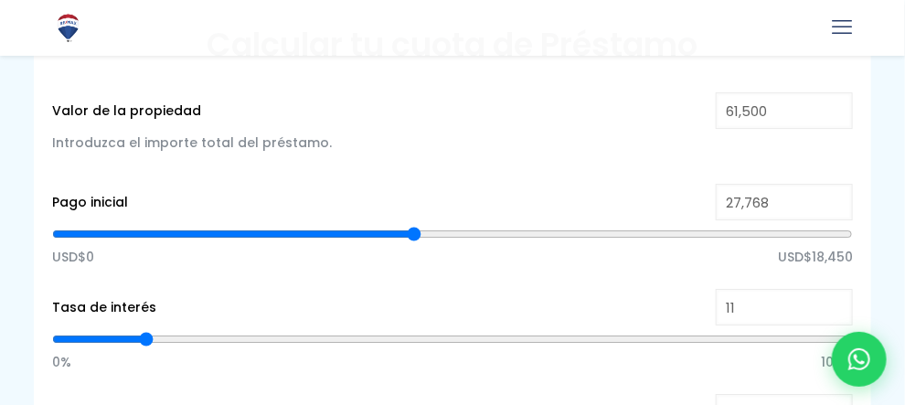
type input "27,598"
type input "27598"
type input "27,260"
type input "27260"
type input "26,837"
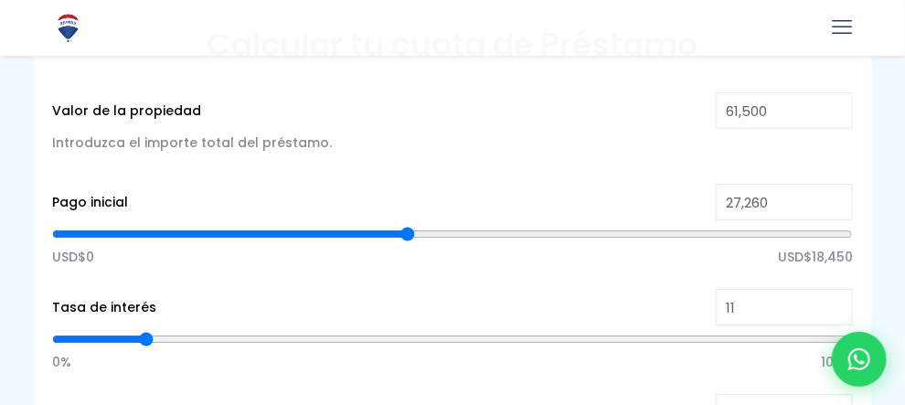
type input "26837"
type input "26,414"
type input "26414"
type input "26,245"
type input "26245"
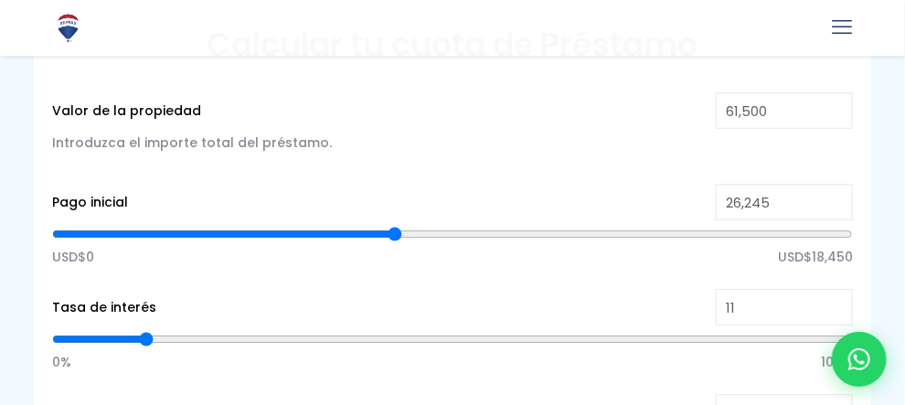
type input "25,822"
type input "25822"
type input "25,399"
type input "25399"
type input "24,977"
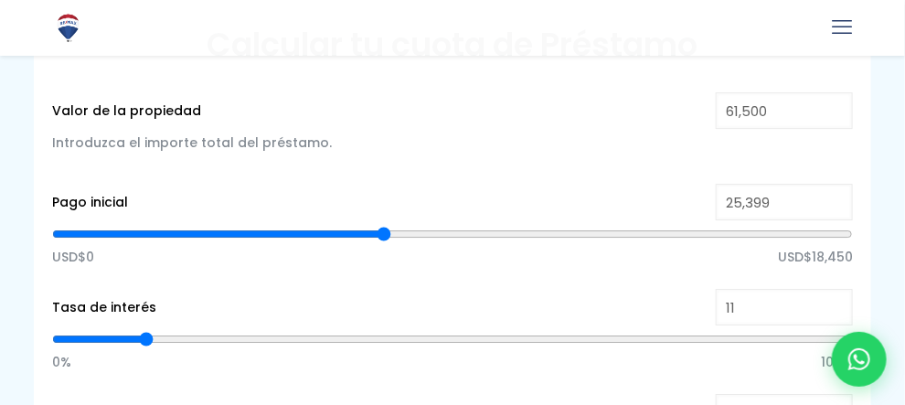
type input "24977"
type input "24,638"
type input "24638"
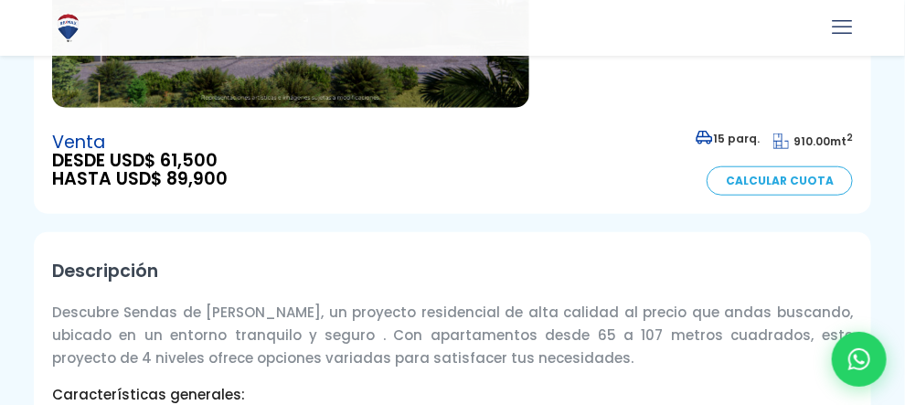
scroll to position [459, 0]
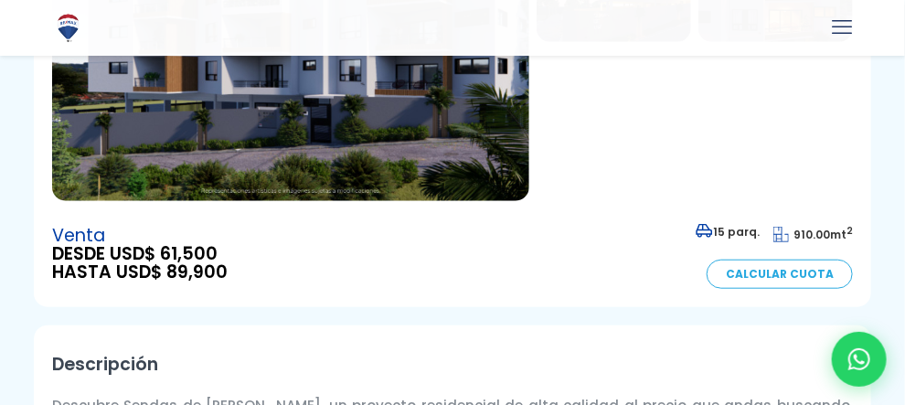
click at [706, 259] on link "Calcular Cuota" at bounding box center [779, 273] width 146 height 29
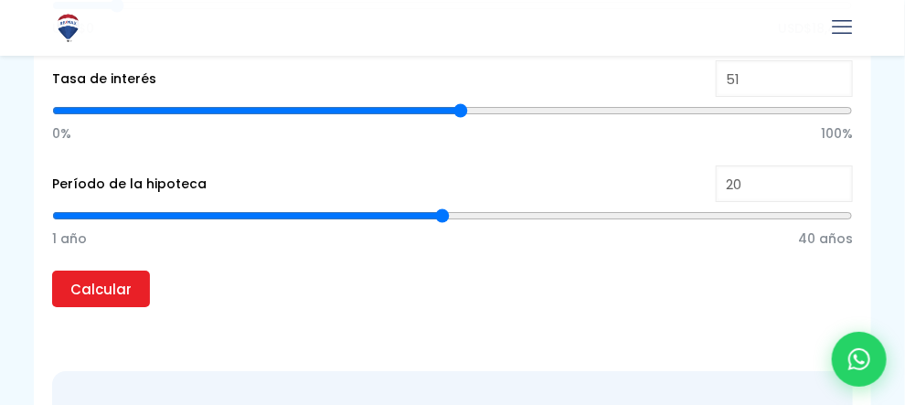
scroll to position [1900, 0]
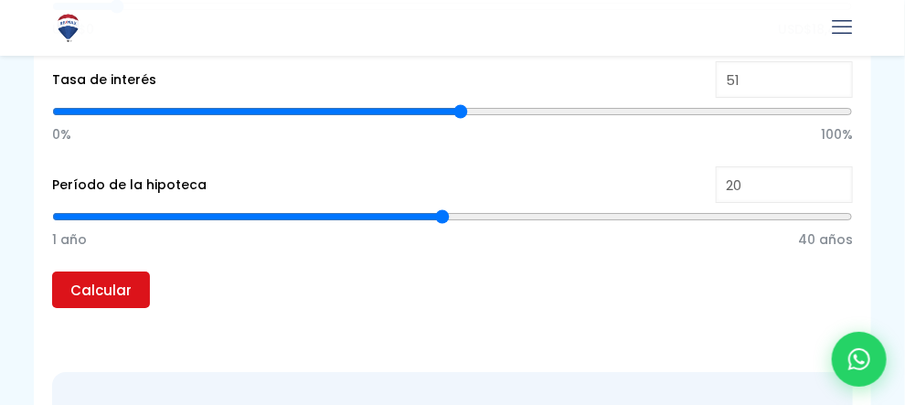
click at [96, 308] on input "Calcular" at bounding box center [101, 289] width 98 height 37
click at [139, 308] on input "Calcular" at bounding box center [101, 289] width 98 height 37
click at [127, 308] on input "Calcular" at bounding box center [101, 289] width 98 height 37
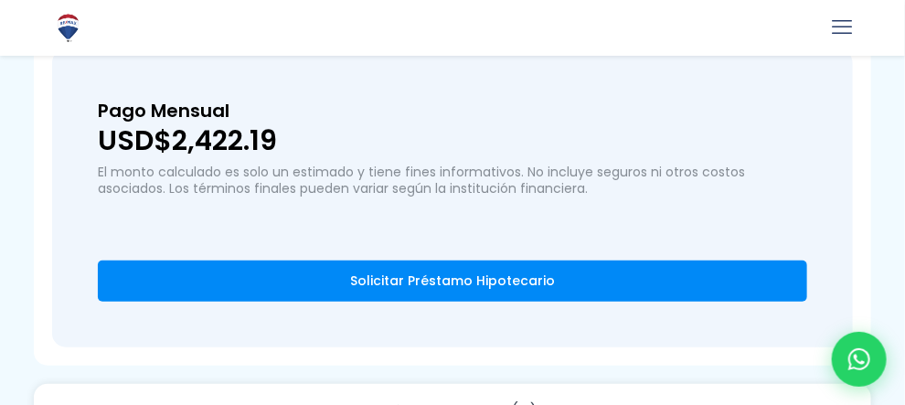
scroll to position [2223, 0]
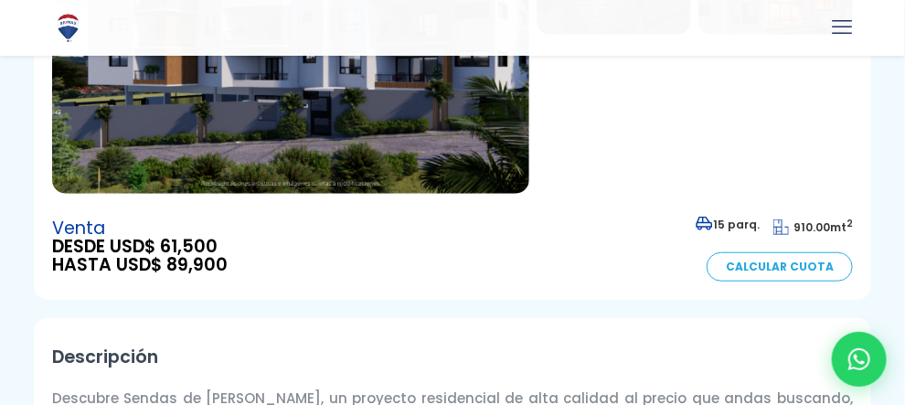
scroll to position [365, 0]
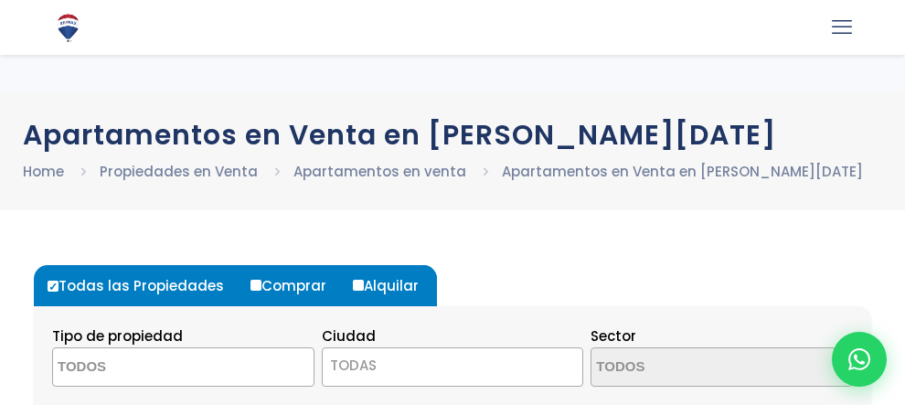
select select
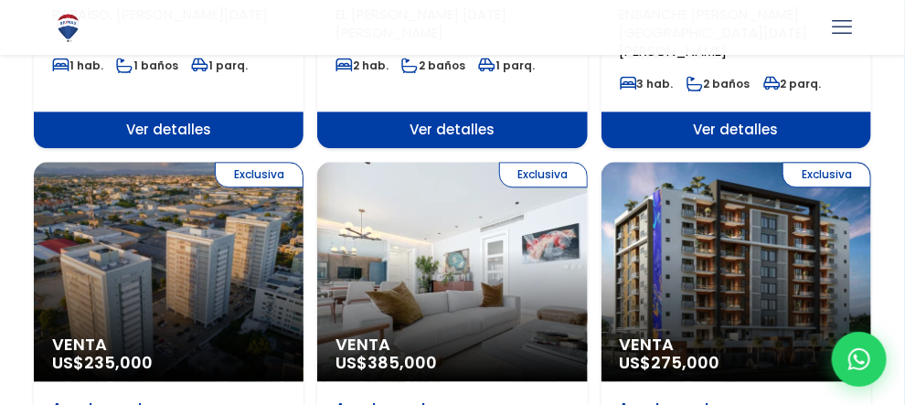
scroll to position [1179, 0]
